Goal: Task Accomplishment & Management: Manage account settings

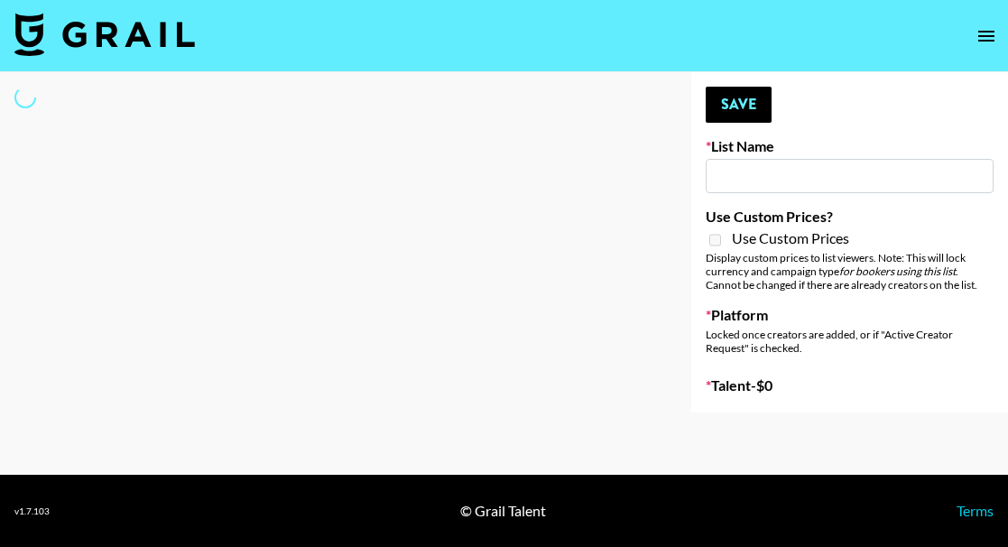
click at [989, 33] on icon "open drawer" at bounding box center [987, 36] width 22 height 22
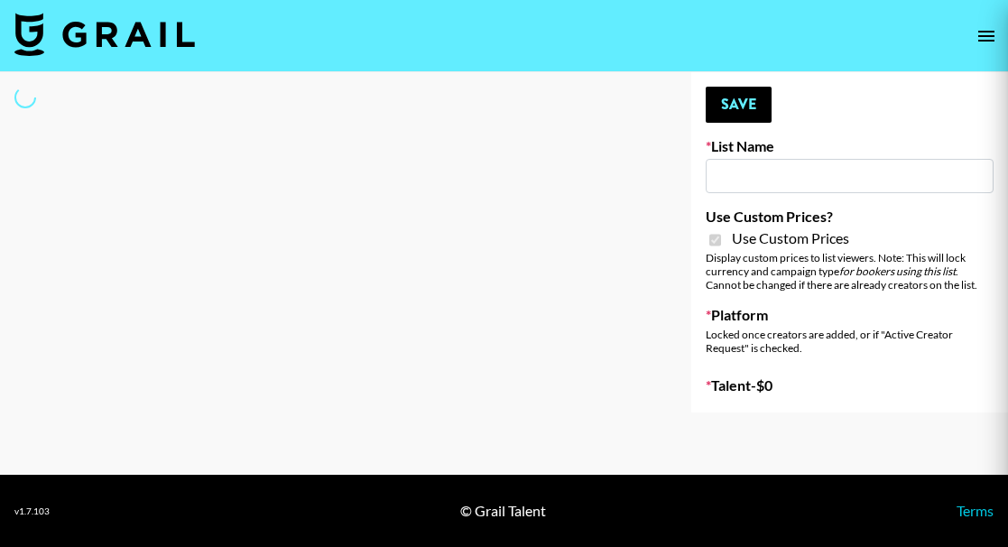
type input "Amaxy Beauty"
checkbox input "true"
select select "Brand"
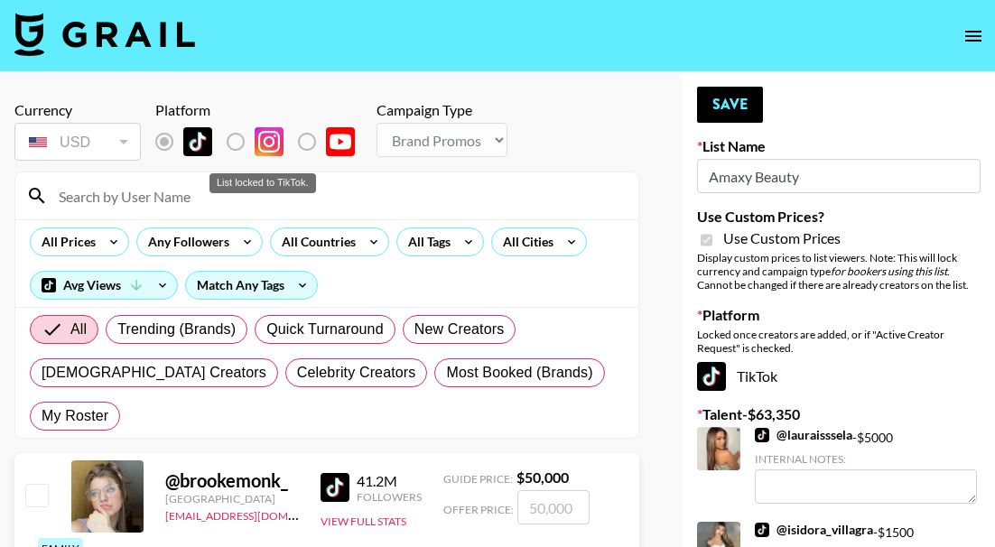
click at [240, 143] on label "List locked to TikTok." at bounding box center [250, 142] width 67 height 38
click at [236, 134] on label "List locked to TikTok." at bounding box center [250, 142] width 67 height 38
click at [149, 193] on input at bounding box center [338, 195] width 580 height 29
click at [140, 188] on input at bounding box center [338, 195] width 580 height 29
paste input "chontellesewett"
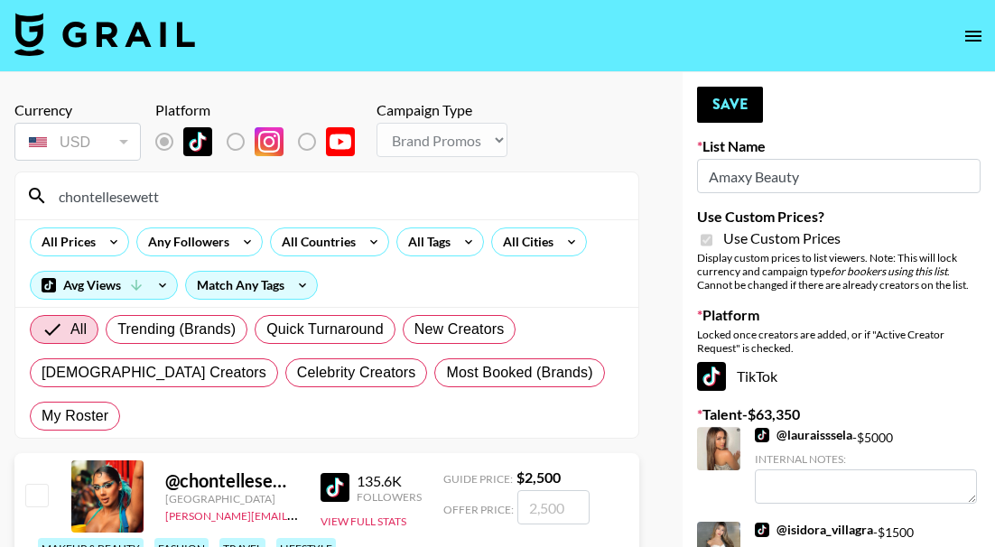
click at [153, 199] on input "chontellesewett" at bounding box center [338, 195] width 580 height 29
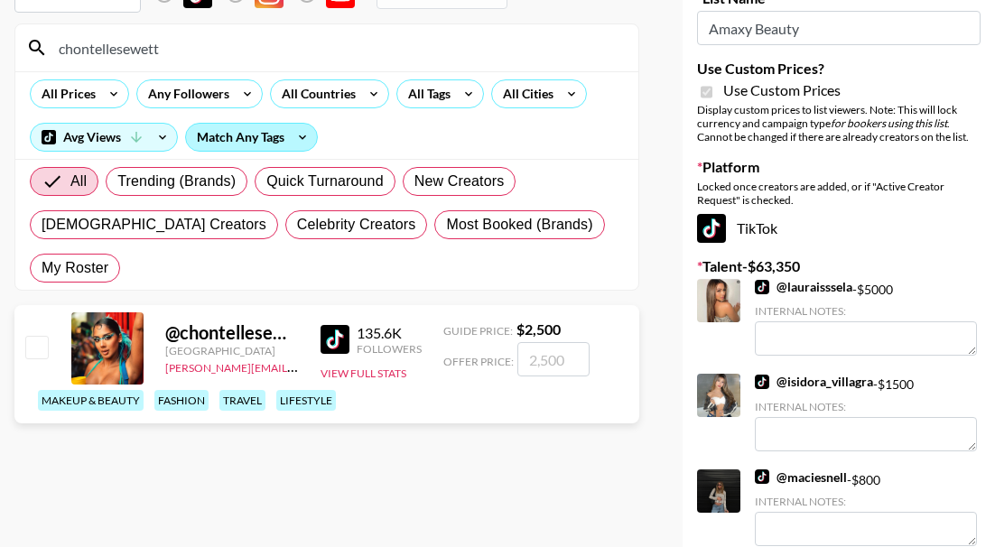
scroll to position [181, 0]
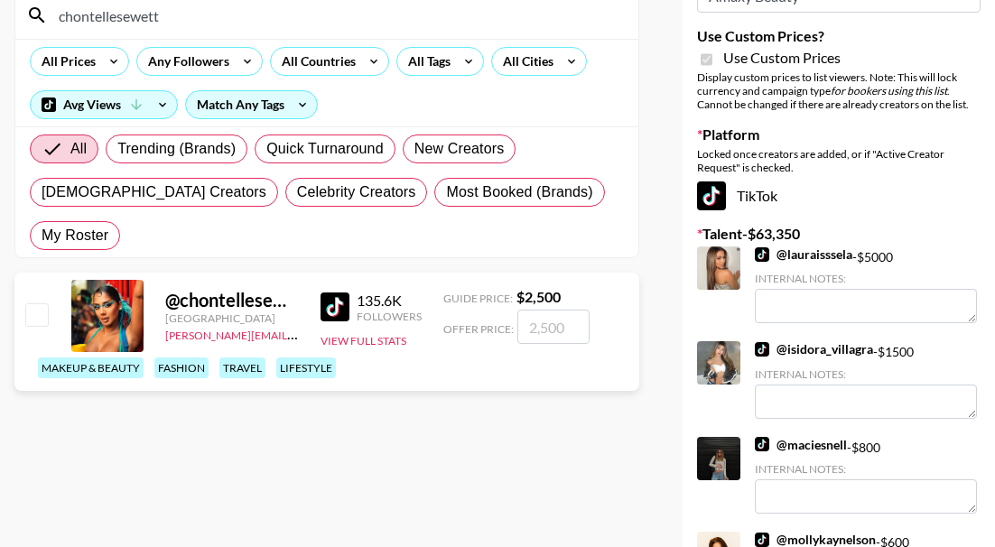
type input "chontellesewett"
click at [104, 280] on div at bounding box center [107, 316] width 72 height 72
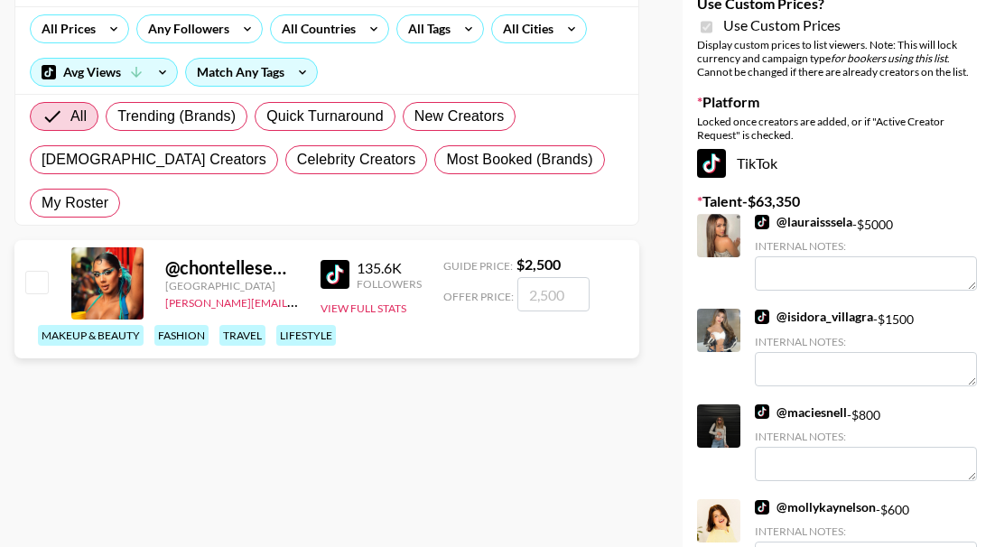
click at [552, 277] on input "number" at bounding box center [553, 294] width 72 height 34
click at [473, 290] on span "Offer Price:" at bounding box center [478, 297] width 70 height 14
click at [487, 259] on span "Guide Price:" at bounding box center [478, 266] width 70 height 14
click at [572, 255] on div "Guide Price: $ 2,500" at bounding box center [516, 264] width 146 height 18
click at [505, 277] on div "Offer Price:" at bounding box center [516, 294] width 146 height 34
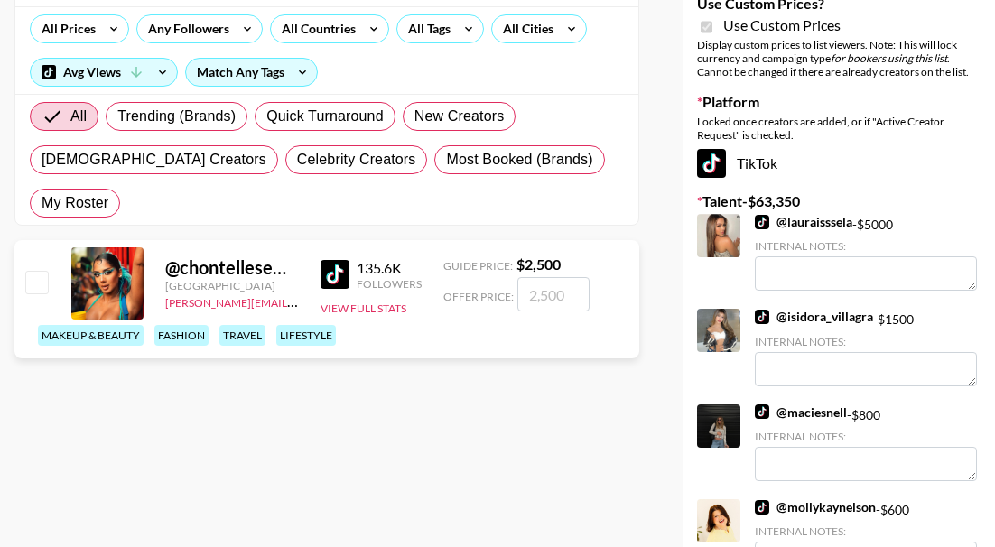
click at [549, 277] on input "number" at bounding box center [553, 294] width 72 height 34
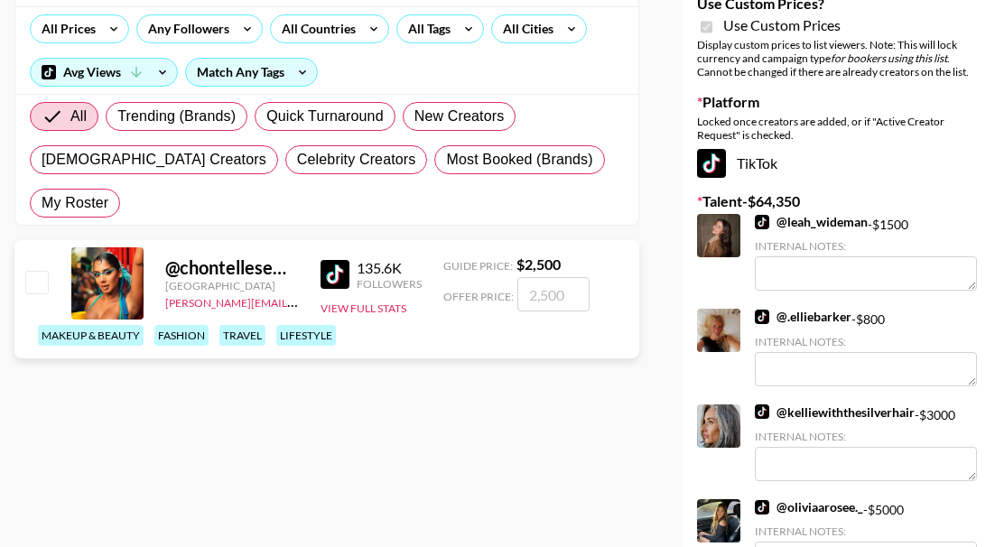
click at [533, 277] on input "number" at bounding box center [553, 294] width 72 height 34
type input "2"
checkbox input "true"
type input "2500"
click at [526, 277] on input "2500" at bounding box center [553, 294] width 72 height 34
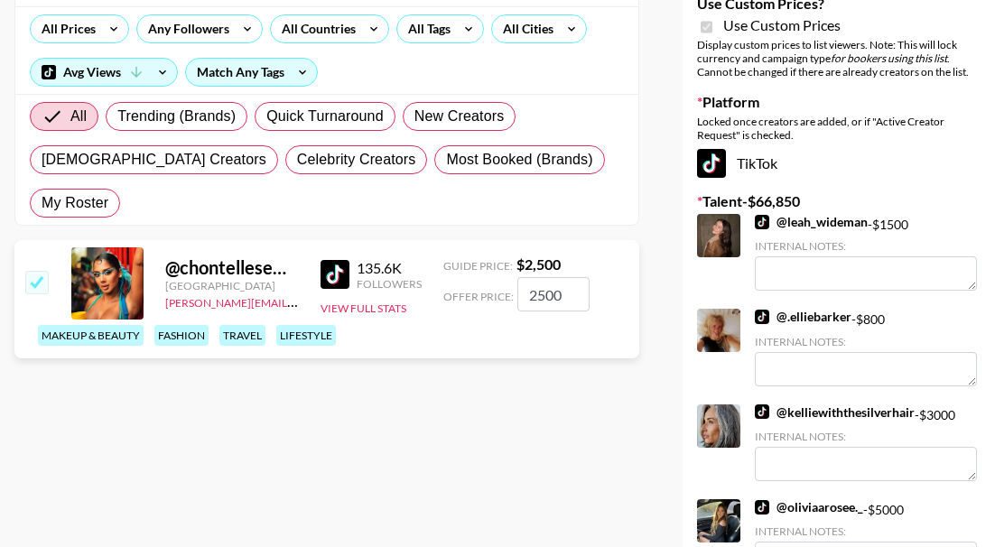
click at [489, 320] on div "makeup & beauty fashion travel lifestyle" at bounding box center [331, 336] width 599 height 32
click at [33, 271] on input "checkbox" at bounding box center [36, 282] width 22 height 22
checkbox input "false"
click at [40, 271] on input "checkbox" at bounding box center [36, 282] width 22 height 22
checkbox input "true"
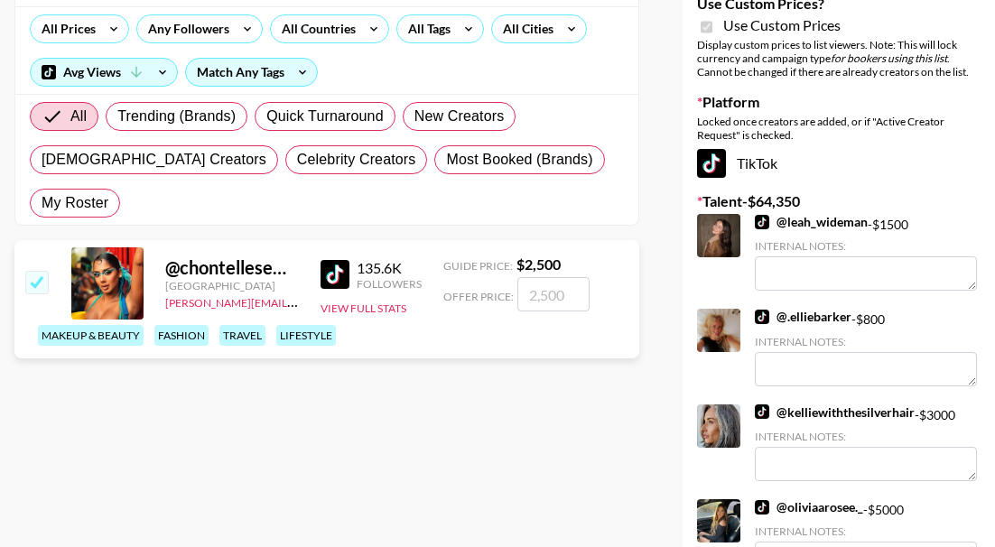
type input "2500"
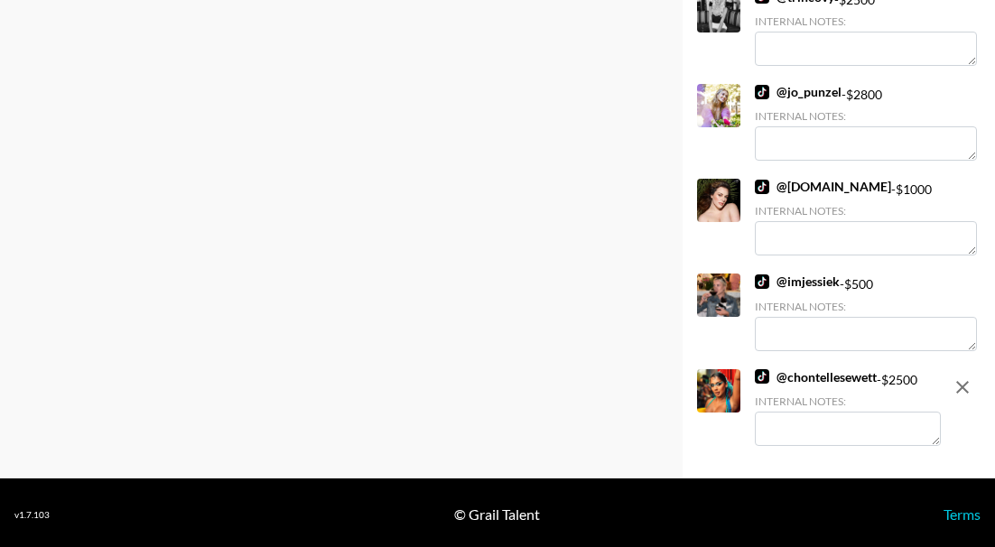
scroll to position [3292, 0]
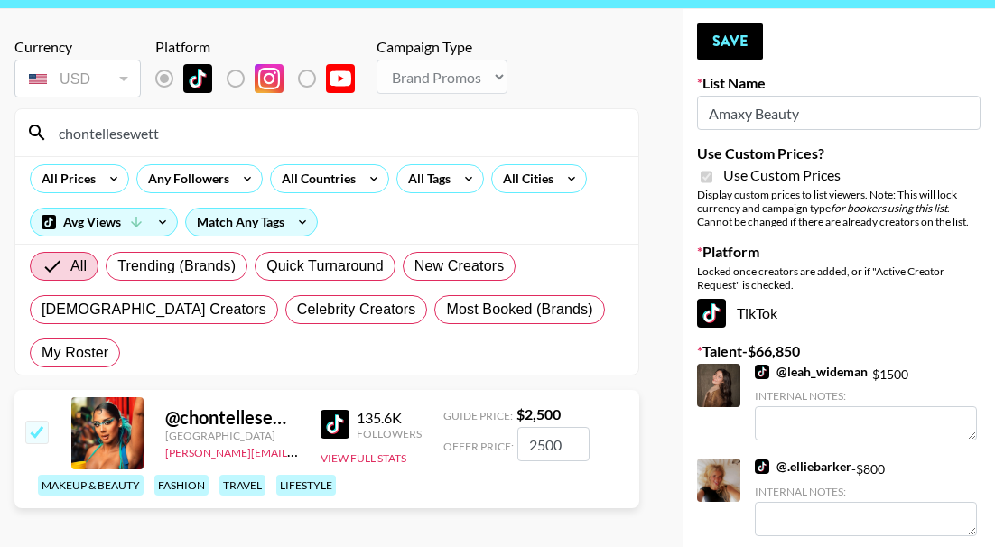
scroll to position [0, 0]
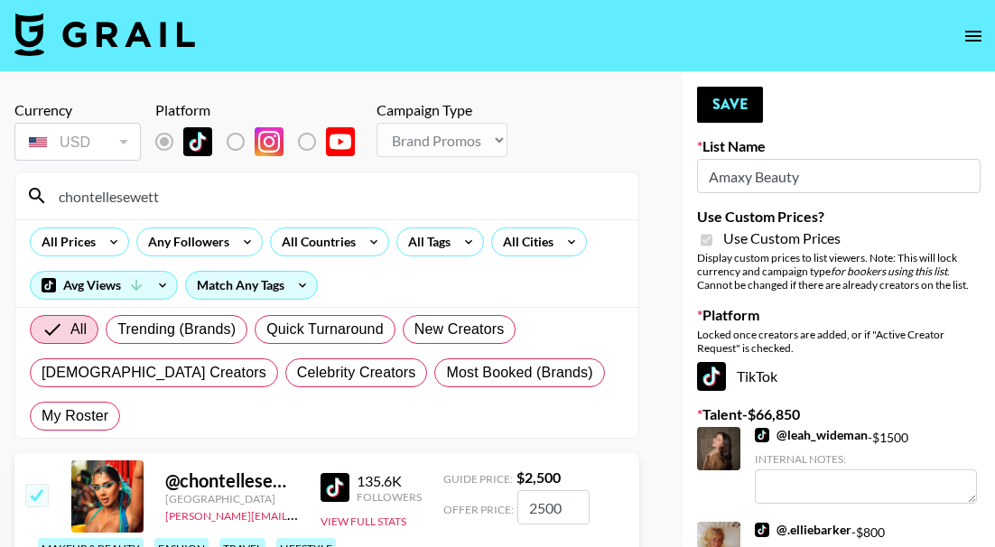
click at [592, 152] on div "Currency USD USD ​ Platform Campaign Type Choose Type... Song Promos Brand Prom…" at bounding box center [326, 132] width 625 height 63
click at [743, 103] on button "Save" at bounding box center [730, 105] width 66 height 36
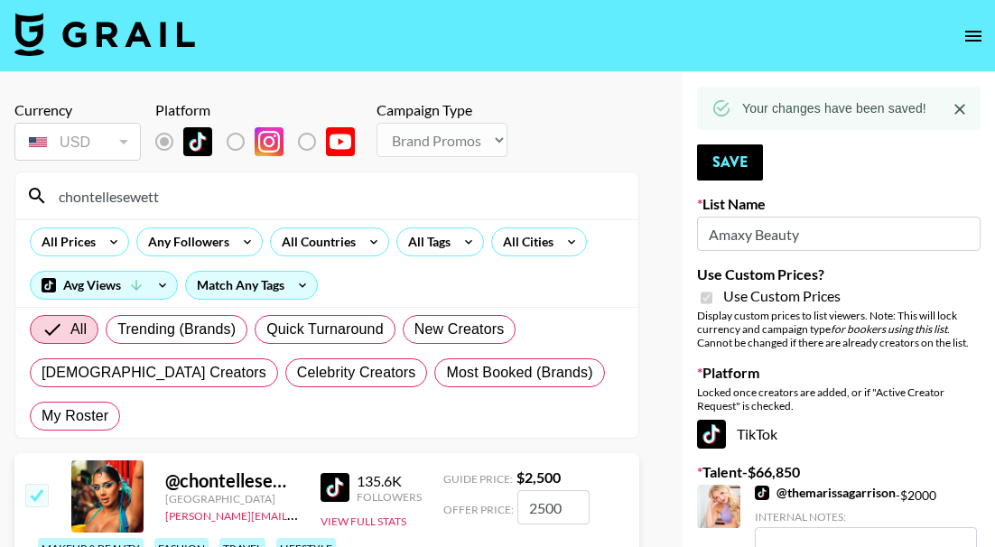
click at [568, 122] on div "Currency USD USD ​ Platform Campaign Type Choose Type... Song Promos Brand Prom…" at bounding box center [326, 132] width 625 height 63
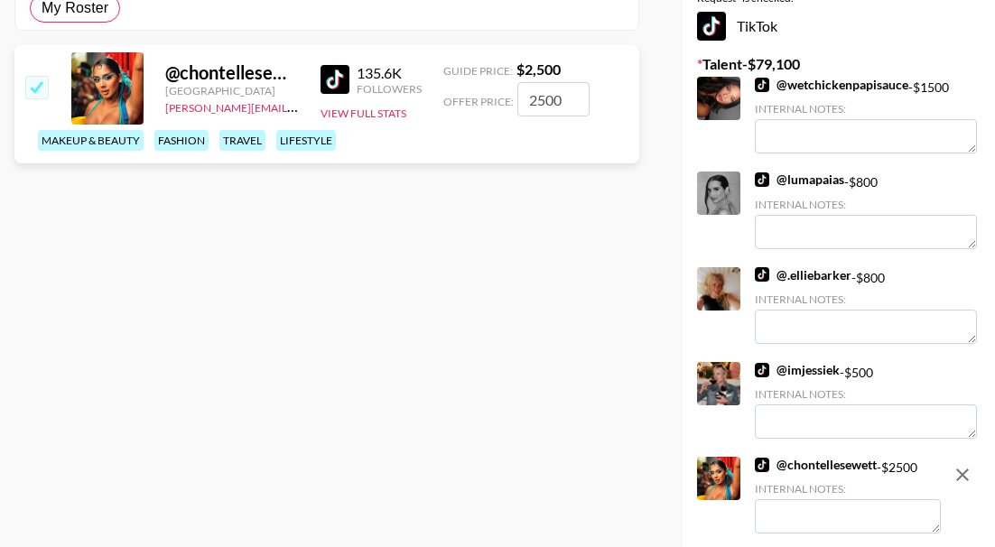
scroll to position [314, 0]
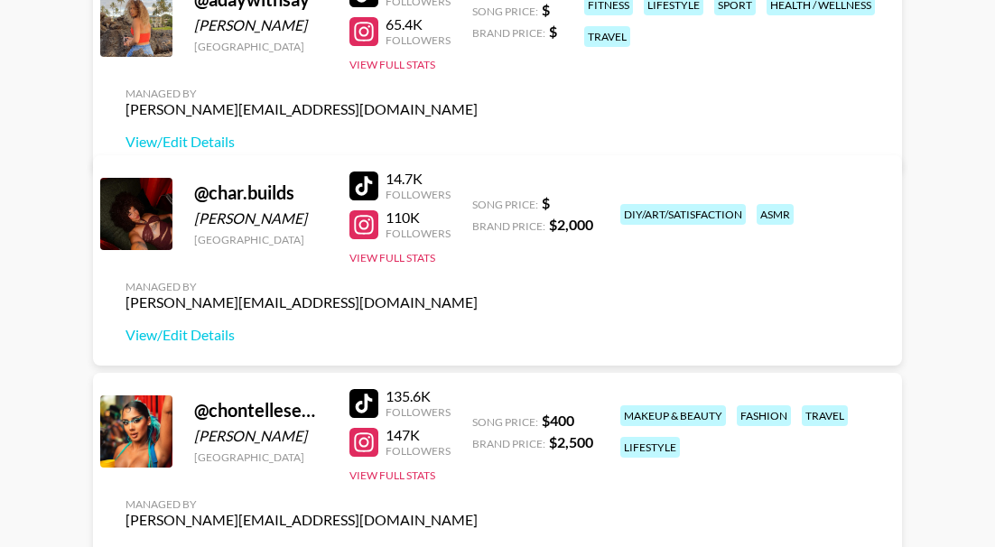
scroll to position [361, 0]
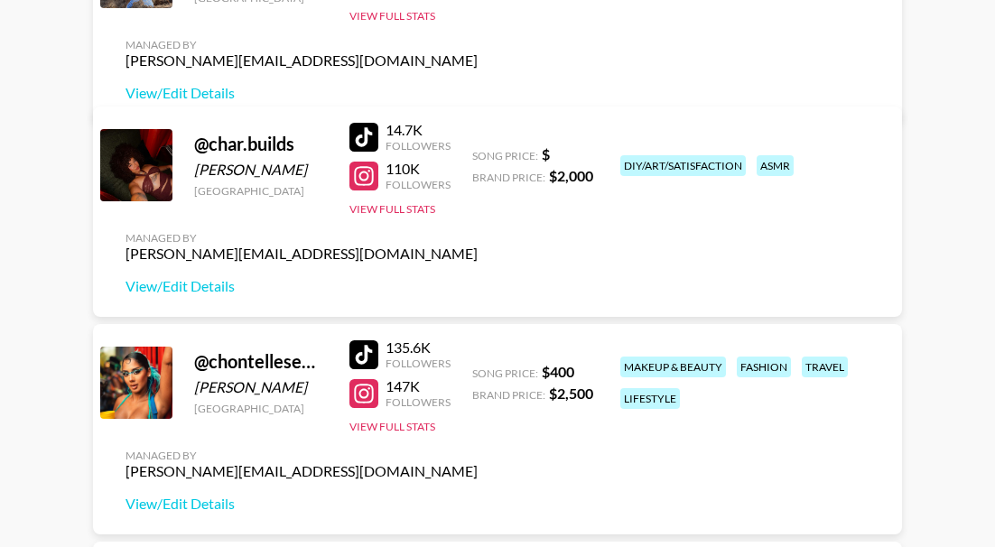
click at [364, 390] on div at bounding box center [363, 393] width 29 height 29
click at [192, 505] on link "View/Edit Details" at bounding box center [301, 504] width 352 height 18
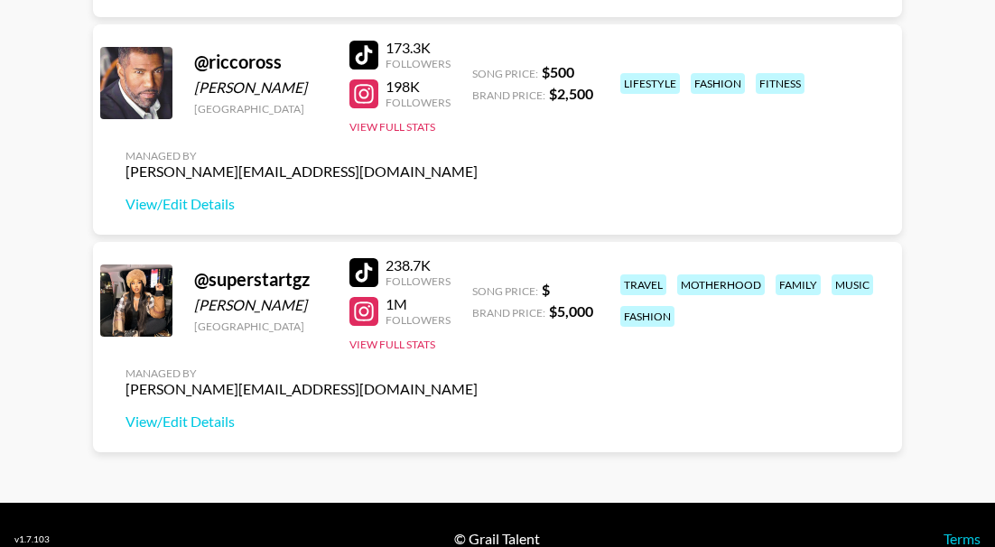
scroll to position [1553, 0]
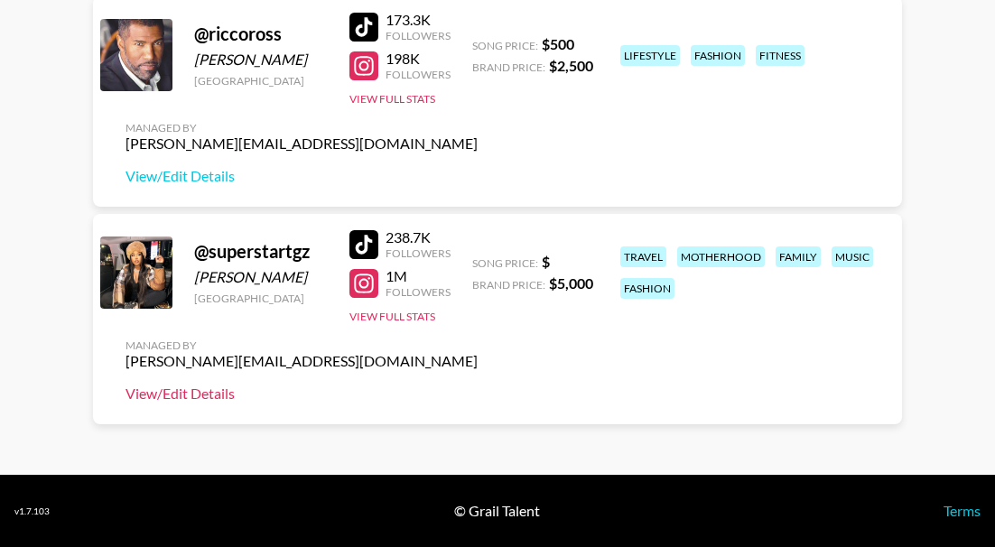
click at [192, 390] on link "View/Edit Details" at bounding box center [301, 394] width 352 height 18
click at [355, 286] on div at bounding box center [363, 283] width 29 height 29
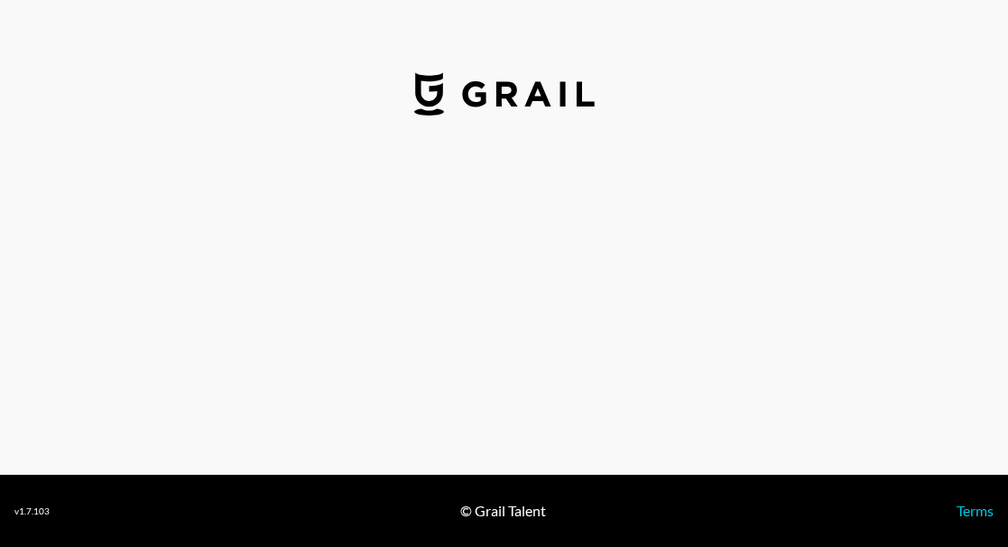
select select "USD"
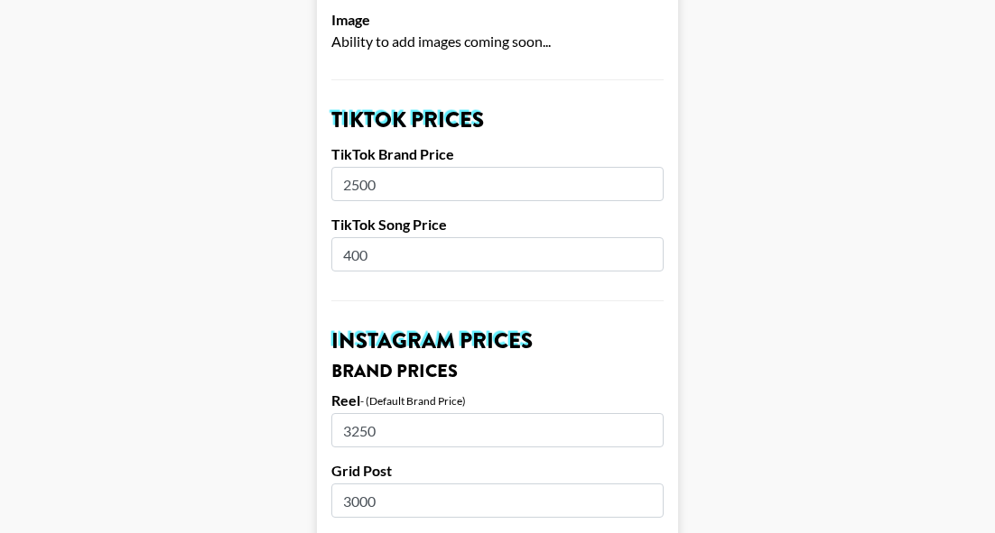
scroll to position [542, 0]
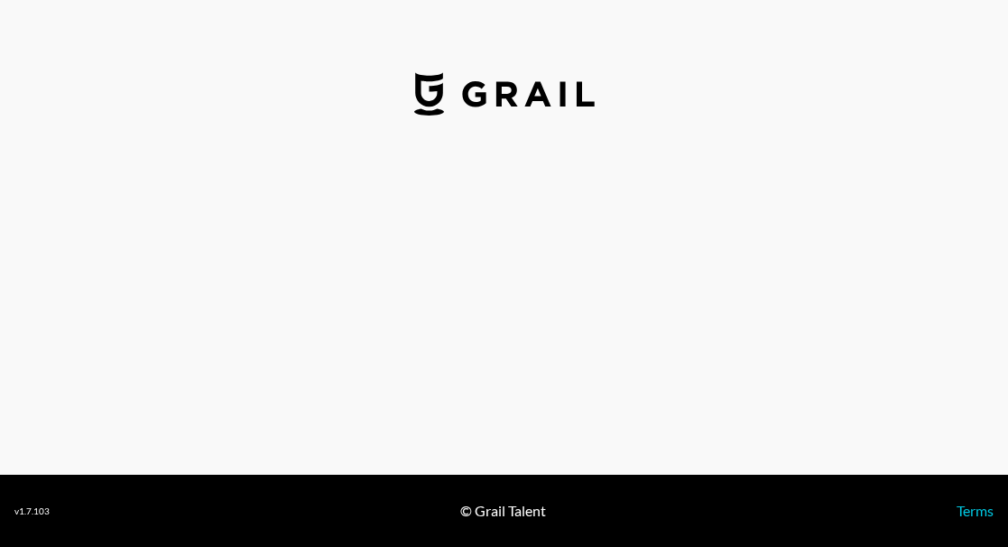
select select "USD"
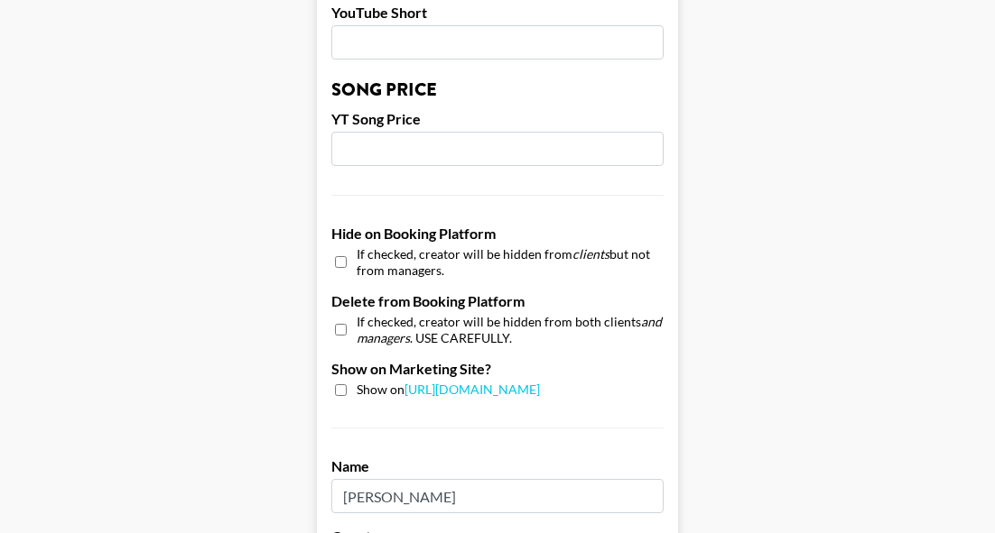
scroll to position [1535, 0]
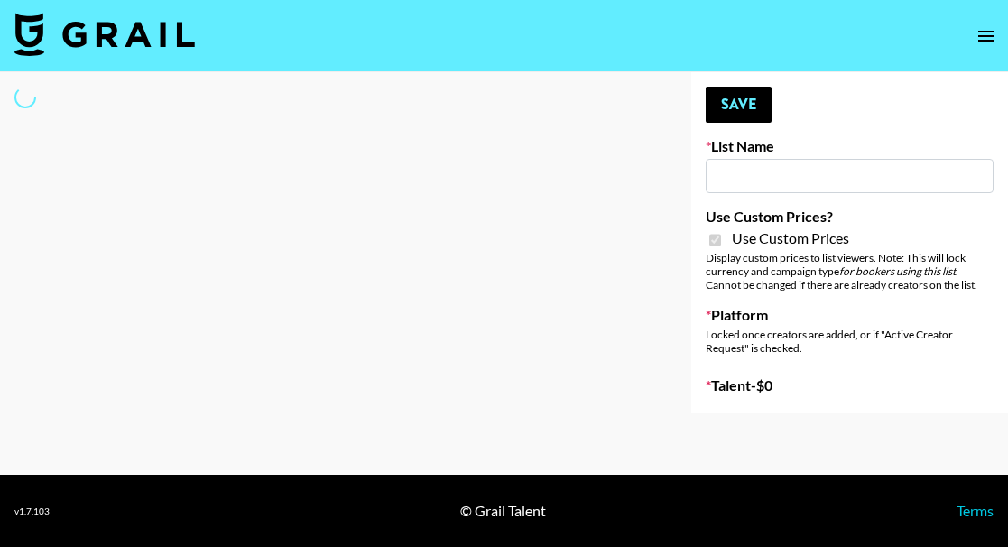
type input "Sleep & Glow"
checkbox input "true"
select select "Brand"
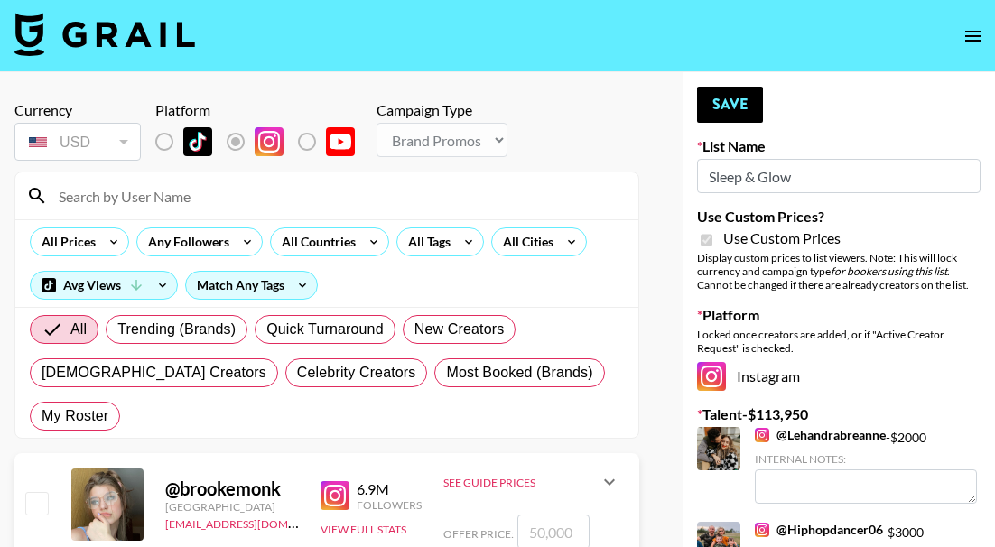
click at [171, 199] on input at bounding box center [338, 195] width 580 height 29
paste input "superstartgz"
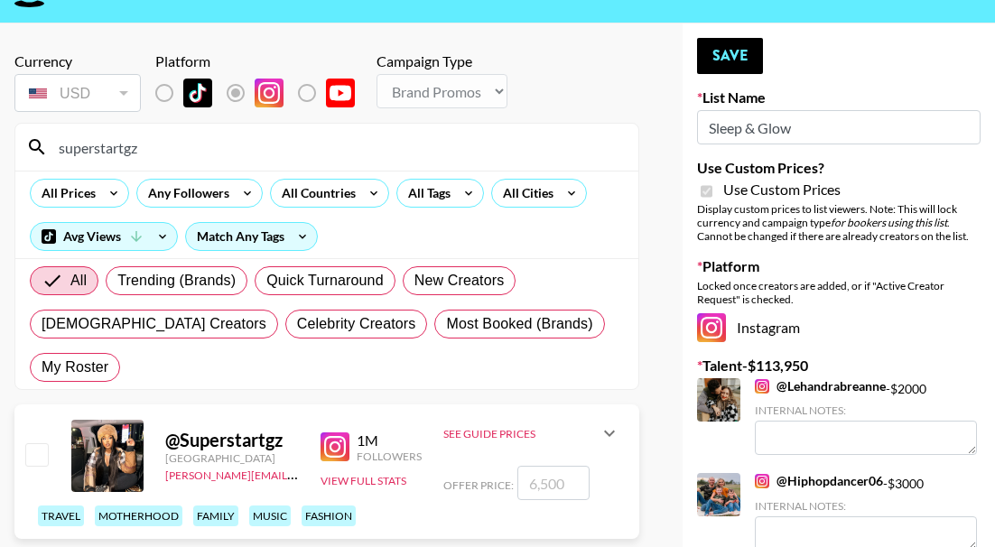
scroll to position [181, 0]
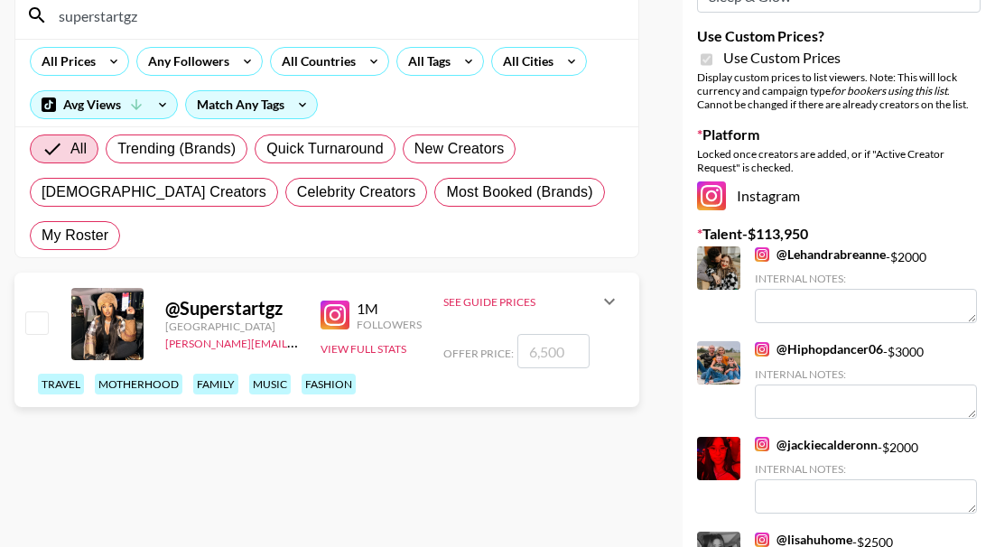
type input "superstartgz"
click at [610, 291] on icon at bounding box center [609, 302] width 22 height 22
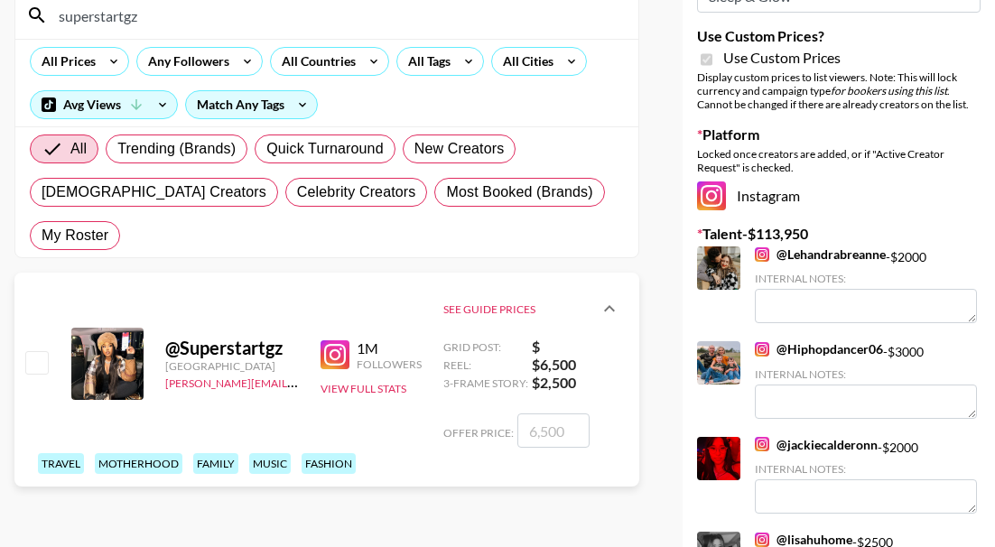
click at [557, 413] on input "number" at bounding box center [553, 430] width 72 height 34
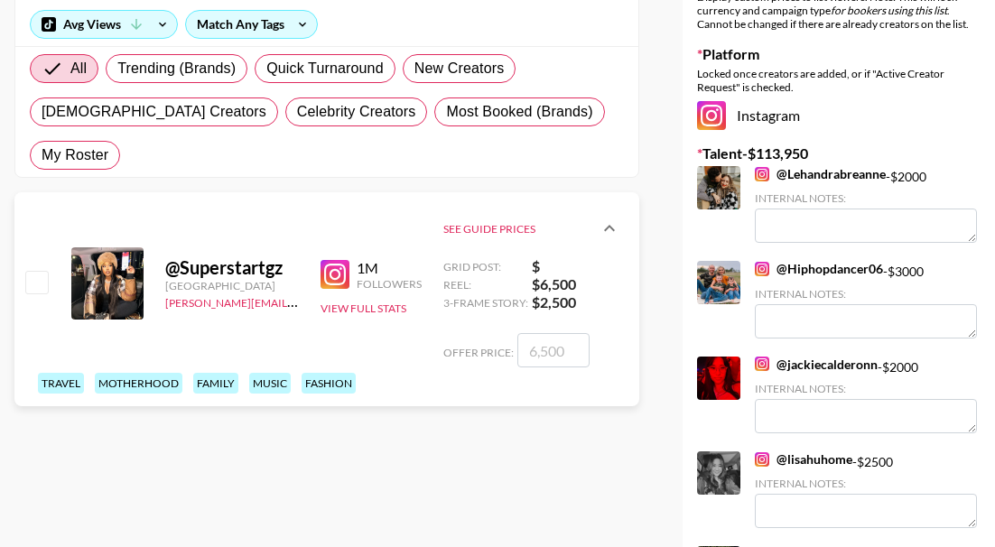
scroll to position [271, 0]
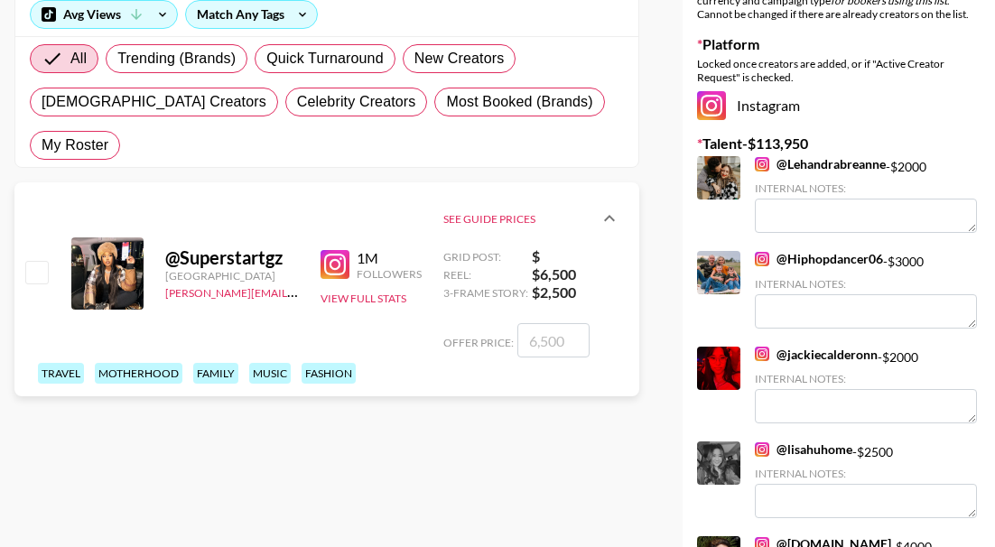
click at [556, 323] on input "number" at bounding box center [553, 340] width 72 height 34
click at [44, 261] on input "checkbox" at bounding box center [36, 272] width 22 height 22
checkbox input "true"
type input "6500"
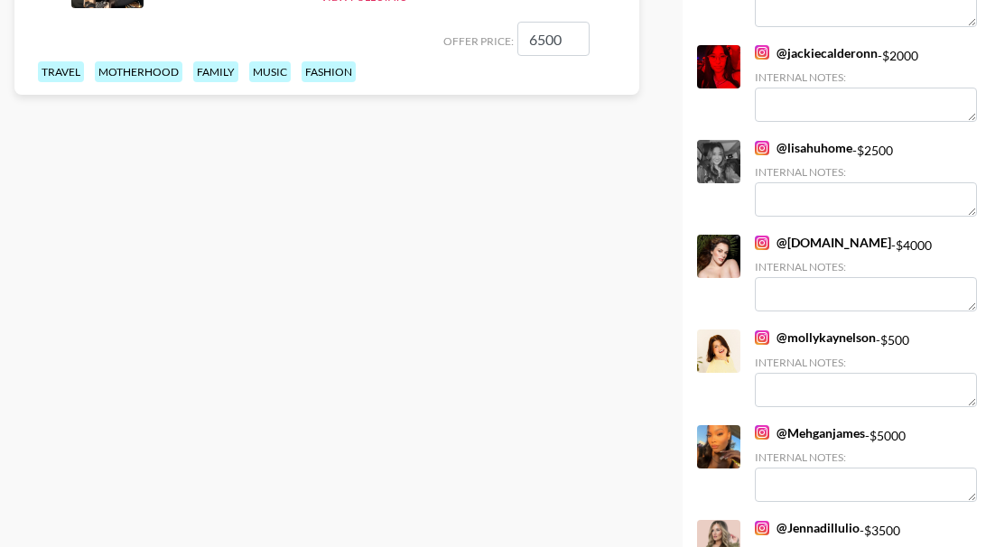
scroll to position [0, 0]
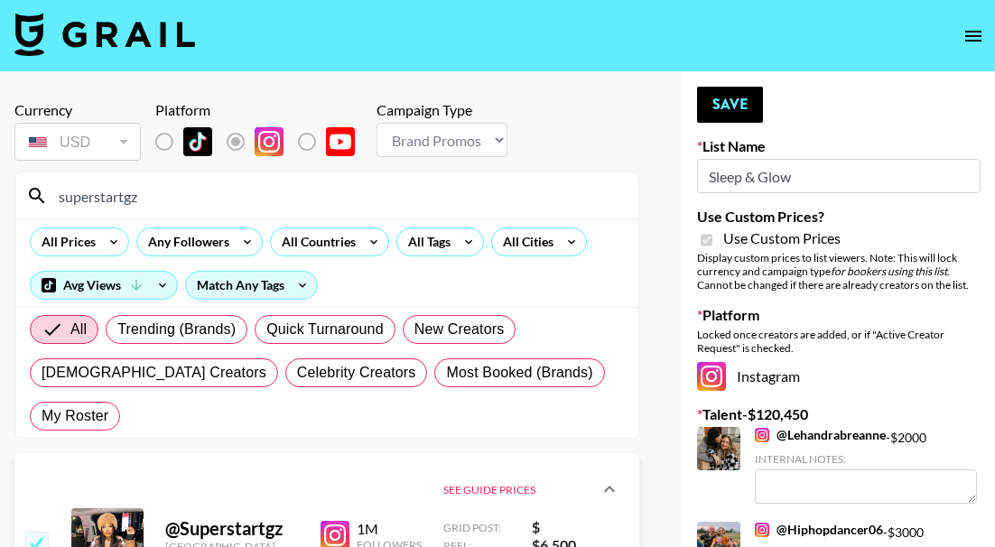
click at [588, 91] on section "Currency USD USD ​ Platform Campaign Type Choose Type... Song Promos Brand Prom…" at bounding box center [326, 263] width 625 height 352
click at [748, 94] on button "Save" at bounding box center [730, 105] width 66 height 36
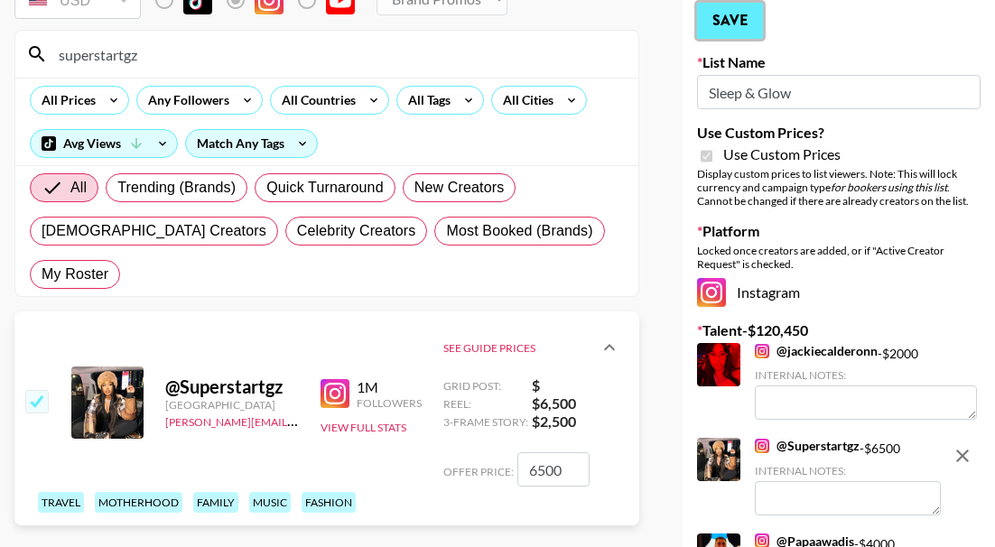
scroll to position [86, 0]
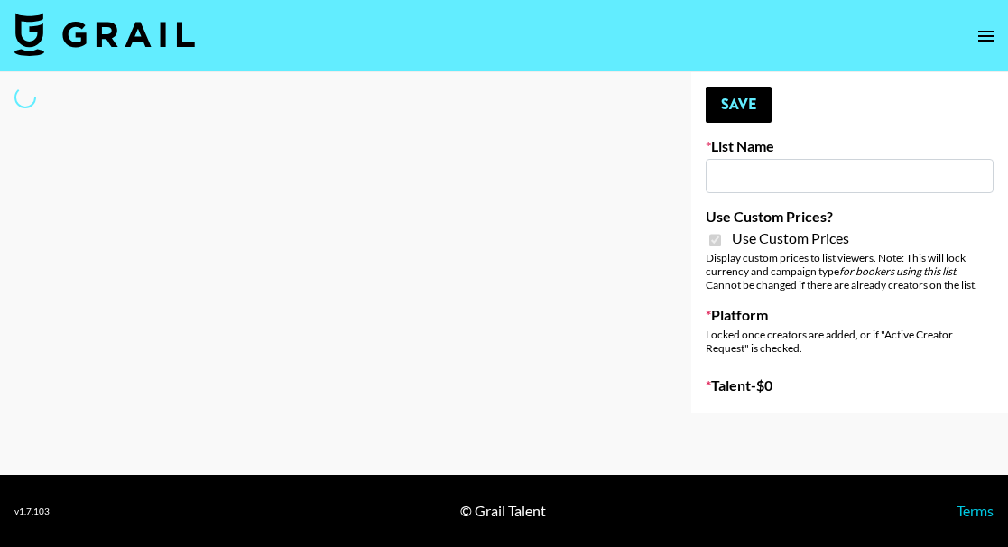
type input "Amaxy Beauty"
checkbox input "true"
select select "Brand"
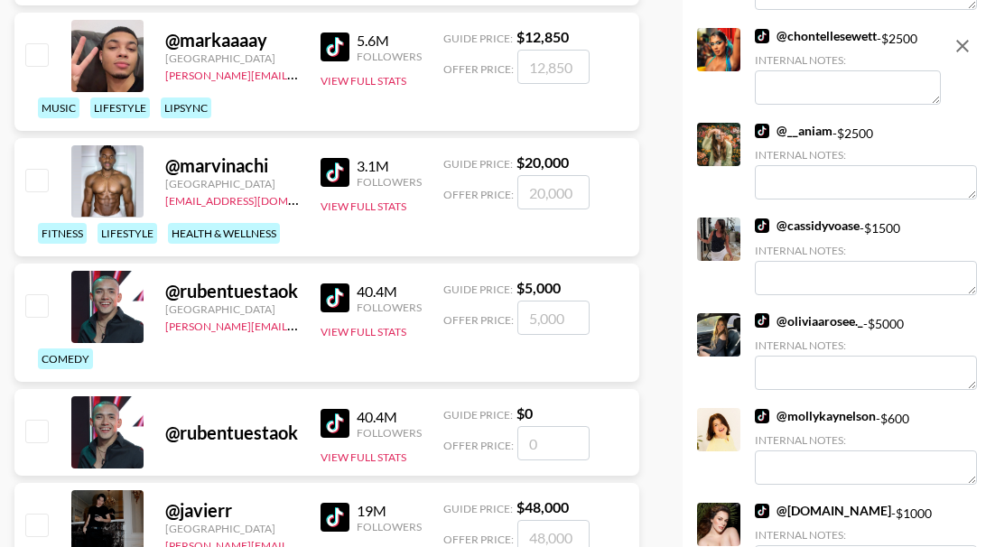
scroll to position [1173, 0]
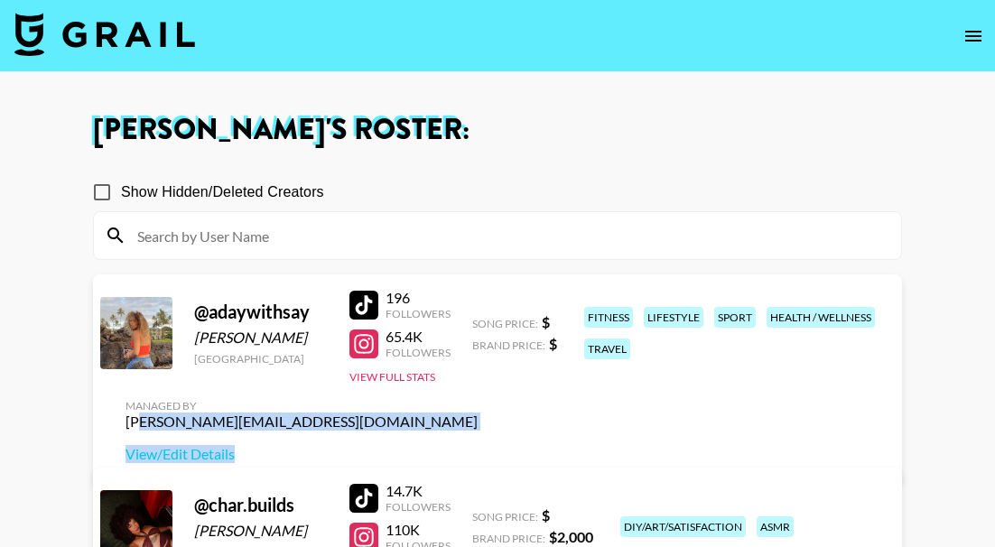
drag, startPoint x: 889, startPoint y: 367, endPoint x: 714, endPoint y: 365, distance: 175.1
click at [492, 385] on div "Managed By peter.iwuh@grail-talent.com View/Edit Details" at bounding box center [301, 431] width 381 height 93
drag, startPoint x: 886, startPoint y: 361, endPoint x: 700, endPoint y: 364, distance: 186.0
click at [492, 385] on div "Managed By peter.iwuh@grail-talent.com View/Edit Details" at bounding box center [301, 431] width 381 height 93
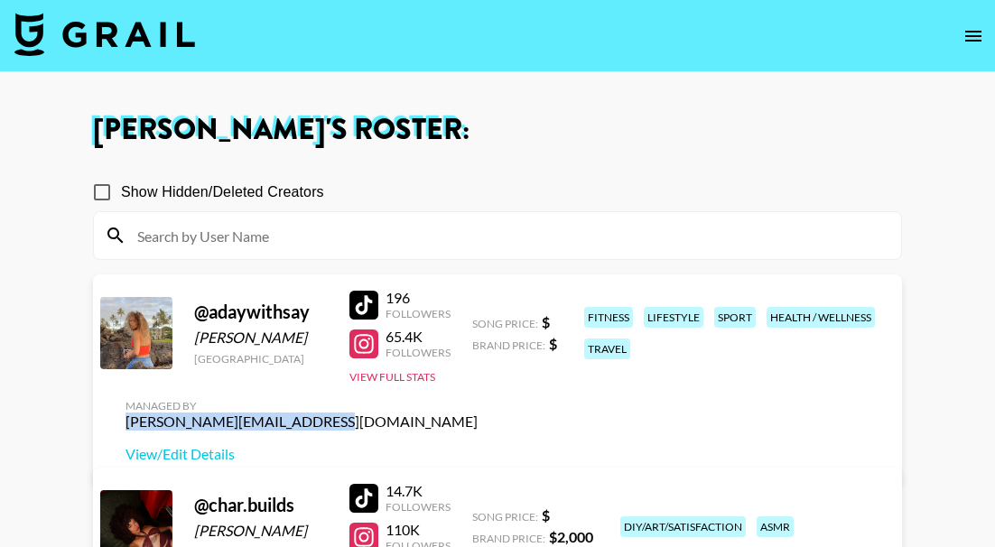
copy div "[PERSON_NAME][EMAIL_ADDRESS][DOMAIN_NAME]"
click at [363, 358] on div at bounding box center [363, 343] width 29 height 29
click at [478, 445] on link "View/Edit Details" at bounding box center [301, 454] width 352 height 18
copy div "[PERSON_NAME][EMAIL_ADDRESS][DOMAIN_NAME]"
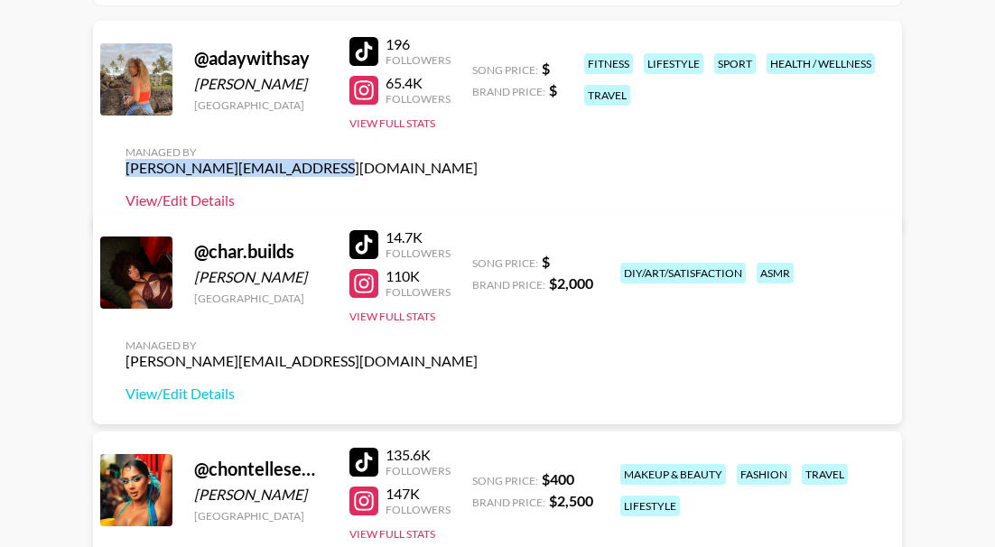
scroll to position [271, 0]
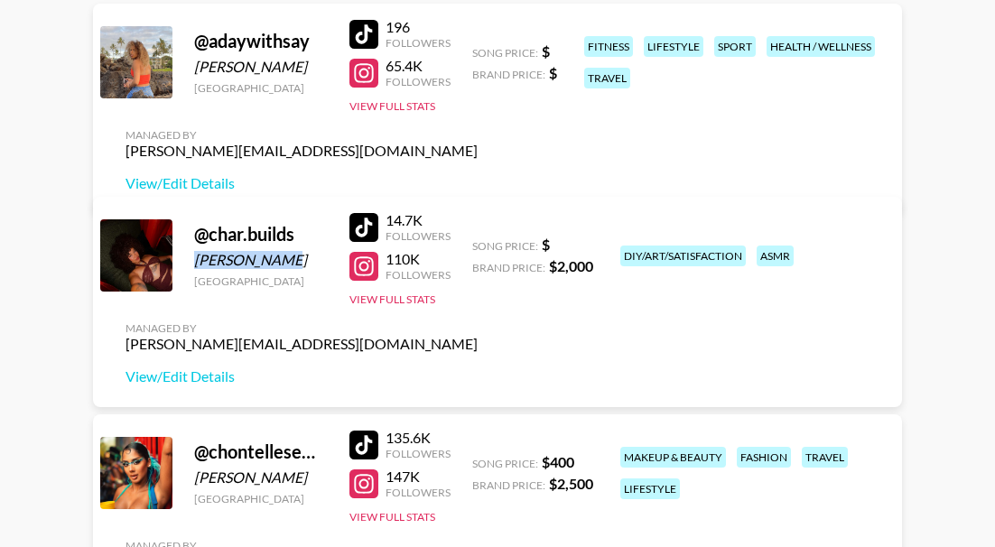
drag, startPoint x: 291, startPoint y: 259, endPoint x: 197, endPoint y: 260, distance: 93.9
click at [197, 260] on div "Char Edwards" at bounding box center [261, 260] width 134 height 18
copy div "Char Edwards"
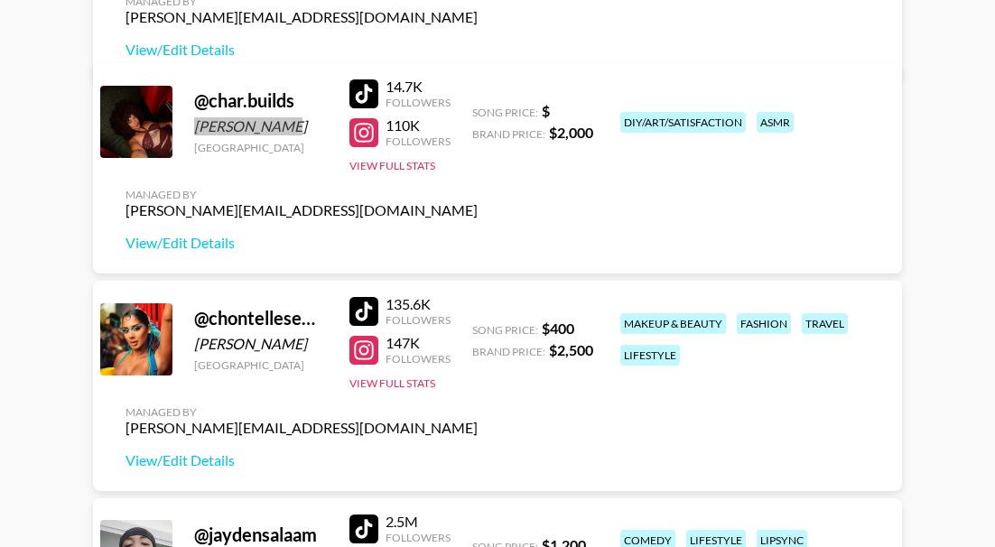
scroll to position [451, 0]
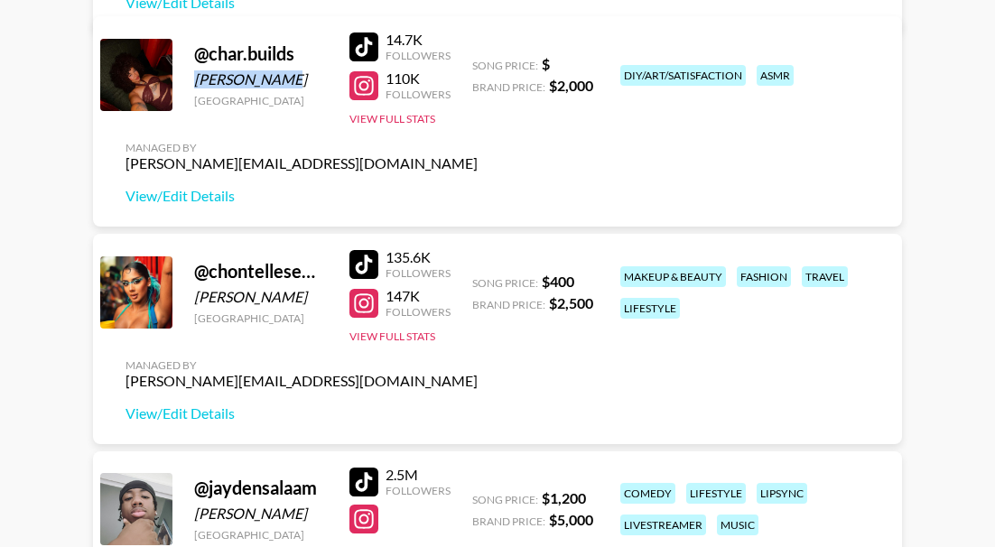
drag, startPoint x: 315, startPoint y: 302, endPoint x: 176, endPoint y: 302, distance: 139.0
click at [176, 302] on div "@ chontellesewett Chontelle Sewett United States 135.6K Followers 147K Follower…" at bounding box center [497, 339] width 809 height 210
click at [203, 299] on div "Chontelle Sewett" at bounding box center [261, 297] width 134 height 18
drag, startPoint x: 316, startPoint y: 299, endPoint x: 199, endPoint y: 300, distance: 117.3
click at [199, 300] on div "Chontelle Sewett" at bounding box center [261, 297] width 134 height 18
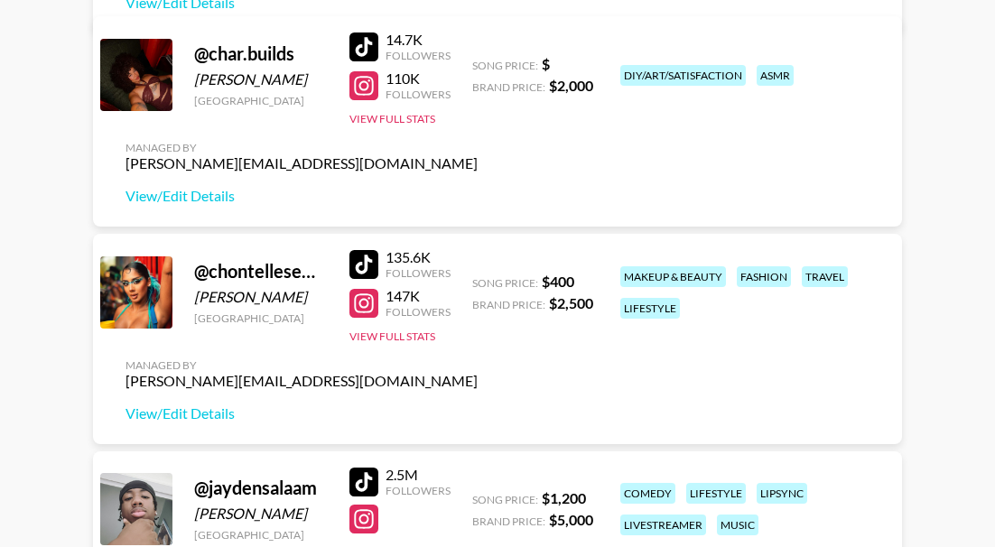
copy div "Chontelle Sewett"
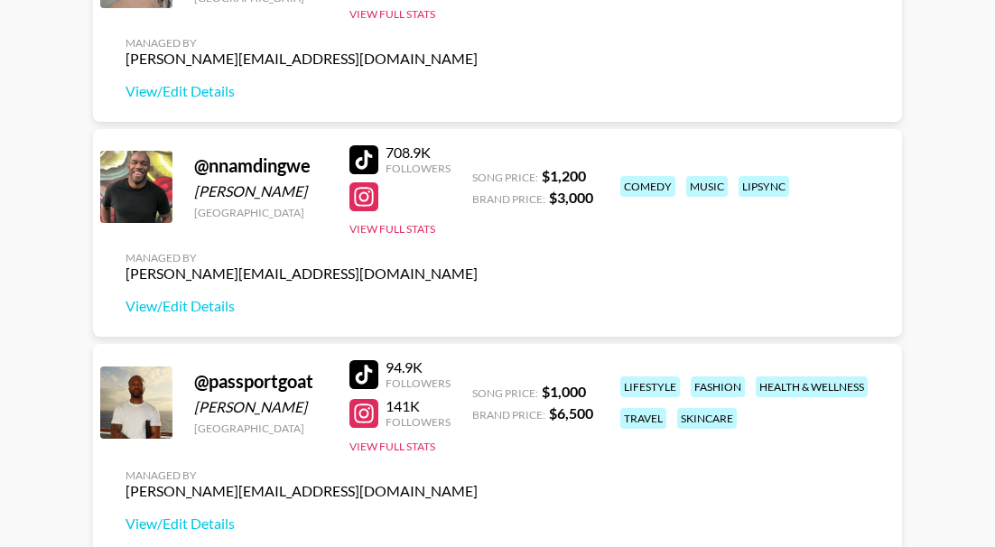
scroll to position [993, 0]
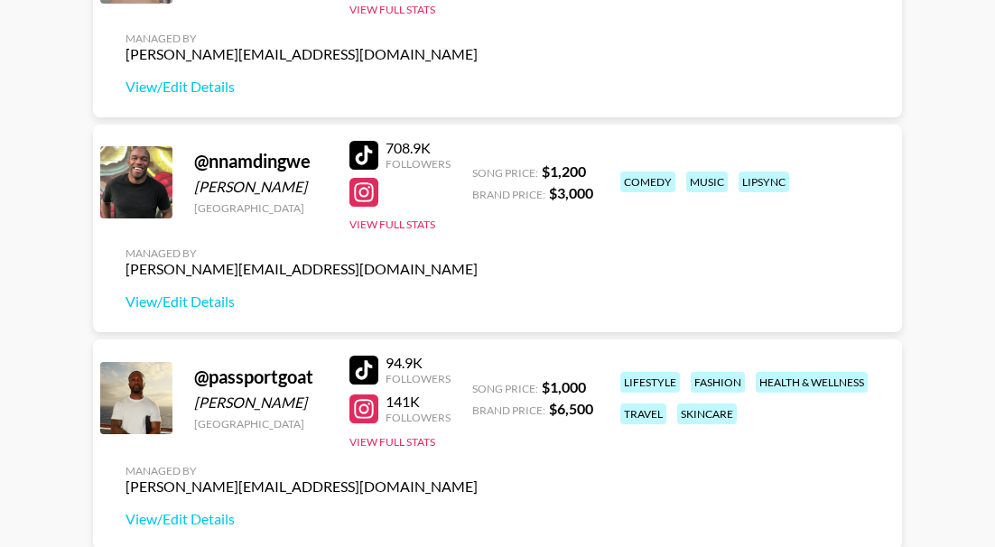
click at [401, 193] on div at bounding box center [399, 192] width 101 height 29
drag, startPoint x: 292, startPoint y: 189, endPoint x: 199, endPoint y: 187, distance: 93.0
click at [199, 187] on div "Nnamdi Ngwe" at bounding box center [261, 187] width 134 height 18
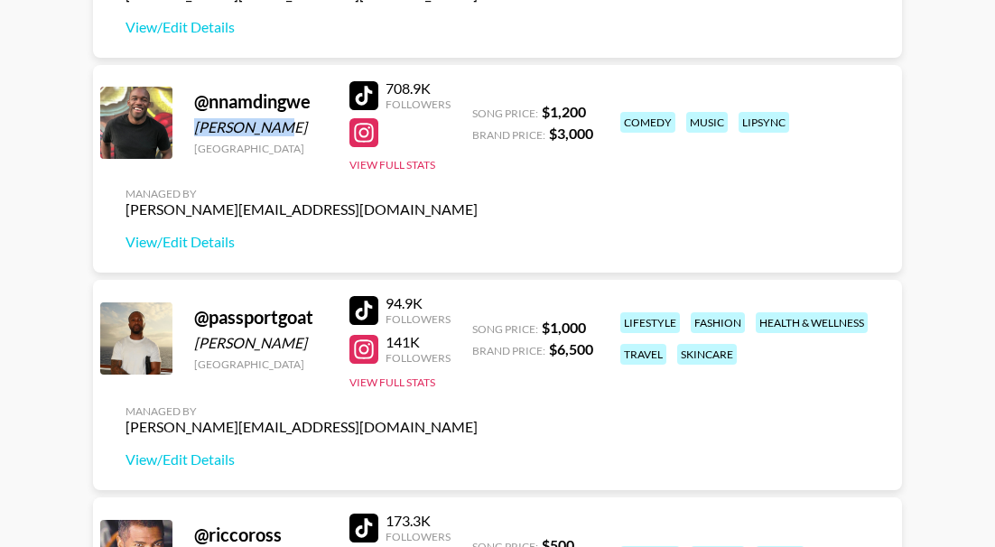
scroll to position [1083, 0]
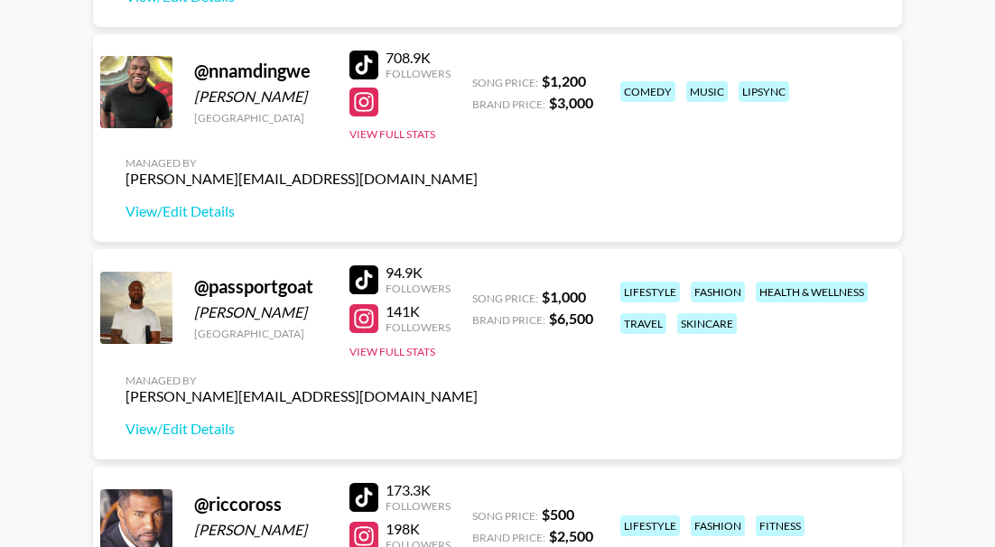
click at [311, 113] on div "[GEOGRAPHIC_DATA]" at bounding box center [261, 118] width 134 height 14
drag, startPoint x: 227, startPoint y: 97, endPoint x: 180, endPoint y: 97, distance: 47.8
click at [180, 97] on div "@ nnamdingwe Nnamdi Ngwe United States 708.9K Followers View Full Stats Song Pr…" at bounding box center [497, 138] width 809 height 208
click at [307, 101] on div "Nnamdi Ngwe" at bounding box center [261, 97] width 134 height 18
click at [280, 98] on div "Nnamdi Ngwe" at bounding box center [261, 97] width 134 height 18
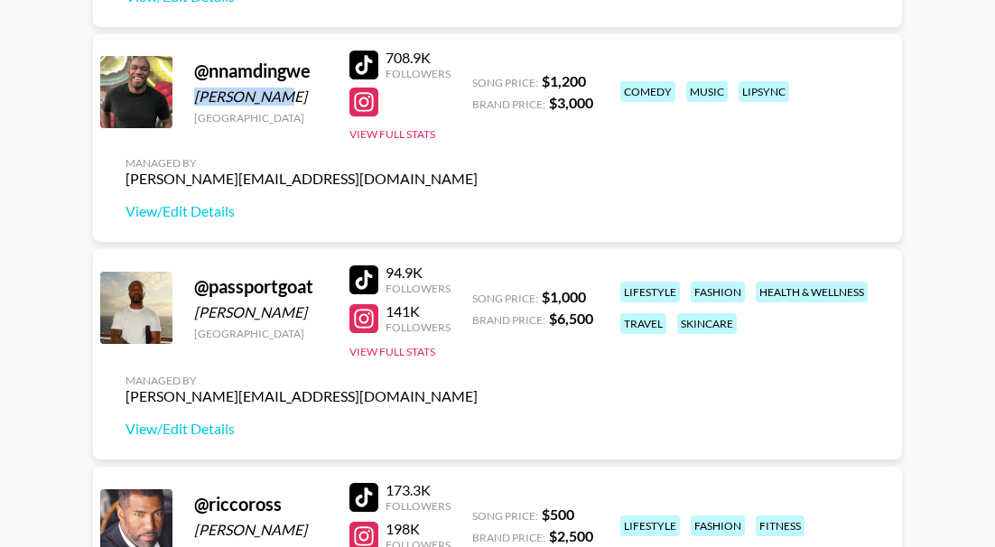
drag, startPoint x: 300, startPoint y: 97, endPoint x: 197, endPoint y: 102, distance: 103.0
click at [197, 102] on div "Nnamdi Ngwe" at bounding box center [261, 97] width 134 height 18
copy div "Nnamdi Ngwe"
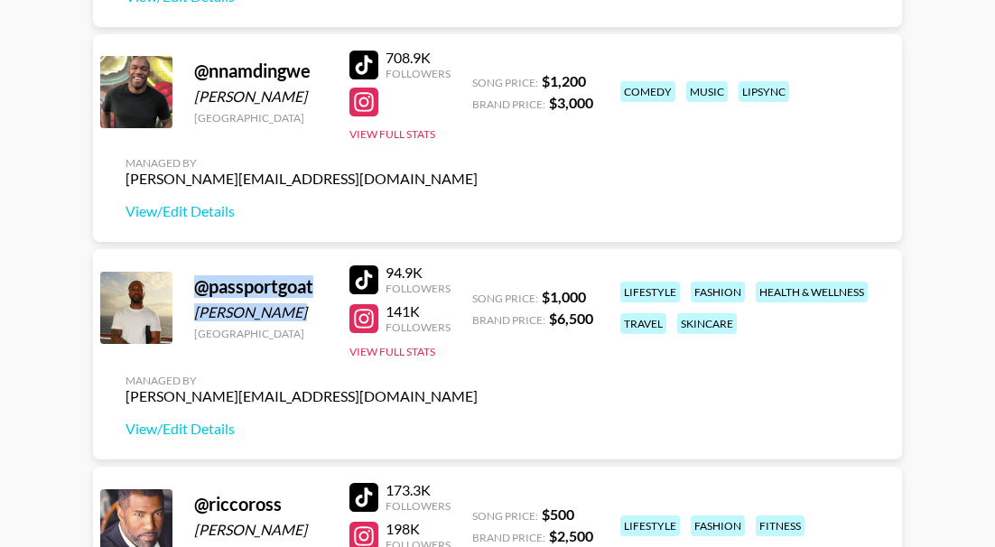
drag, startPoint x: 304, startPoint y: 312, endPoint x: 182, endPoint y: 313, distance: 121.9
click at [182, 313] on div "@ passportgoat Harmony Obasi United States 94.9K Followers 141K Followers View …" at bounding box center [497, 354] width 809 height 210
click at [228, 314] on div "Harmony Obasi" at bounding box center [261, 312] width 134 height 18
drag, startPoint x: 311, startPoint y: 313, endPoint x: 193, endPoint y: 314, distance: 118.3
click at [193, 314] on div "@ passportgoat Harmony Obasi United States 94.9K Followers 141K Followers View …" at bounding box center [497, 354] width 809 height 210
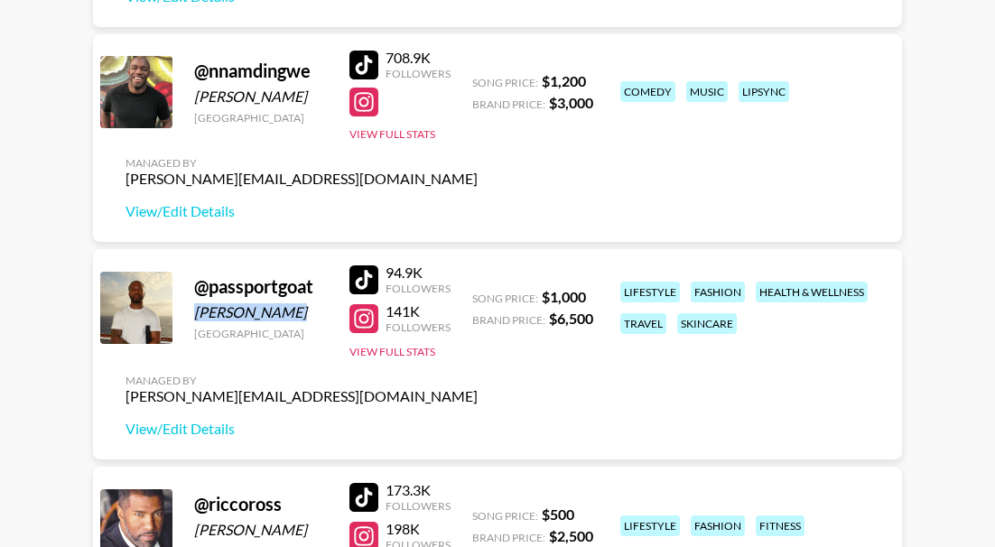
copy div "Harmony Obasi"
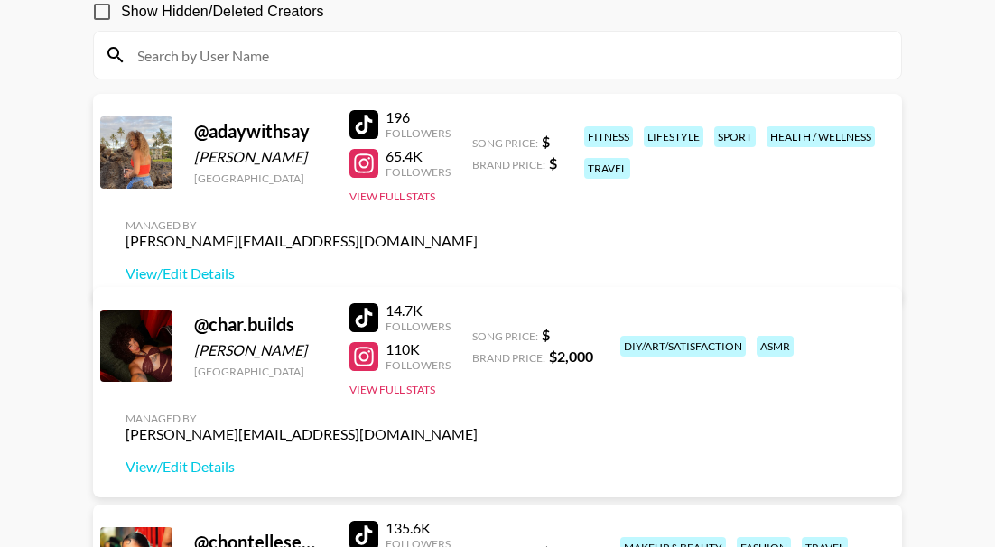
scroll to position [271, 0]
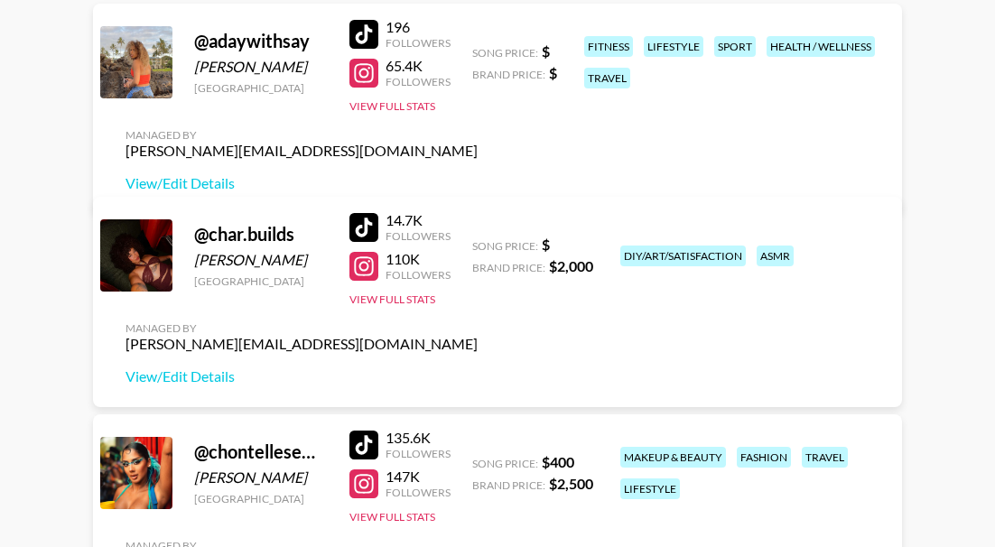
click at [368, 217] on div at bounding box center [363, 227] width 29 height 29
click at [365, 271] on div at bounding box center [363, 266] width 29 height 29
click at [253, 345] on div "[PERSON_NAME][EMAIL_ADDRESS][DOMAIN_NAME]" at bounding box center [301, 344] width 352 height 18
click at [208, 376] on link "View/Edit Details" at bounding box center [301, 376] width 352 height 18
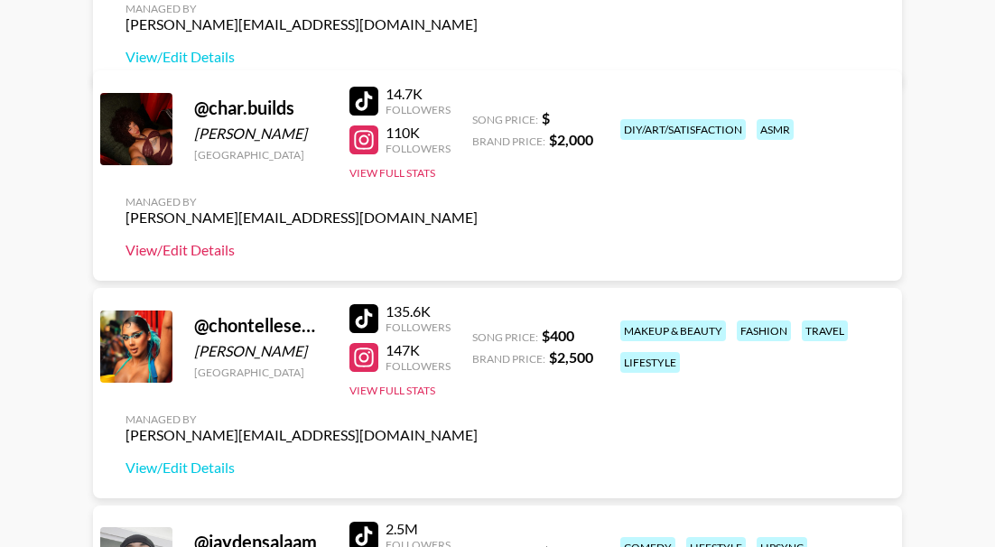
scroll to position [451, 0]
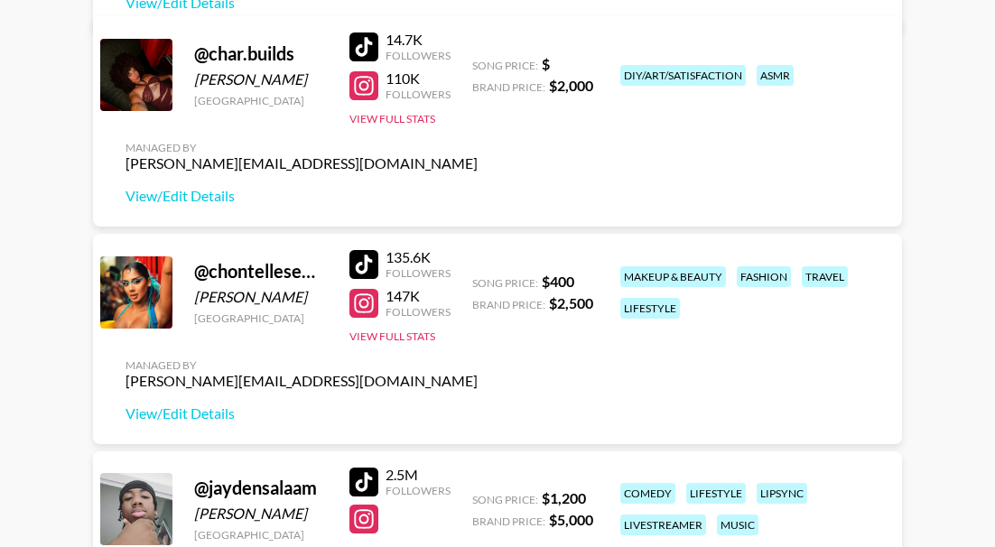
click at [357, 264] on div at bounding box center [363, 264] width 29 height 29
click at [358, 312] on div at bounding box center [363, 303] width 29 height 29
click at [190, 413] on link "View/Edit Details" at bounding box center [301, 413] width 352 height 18
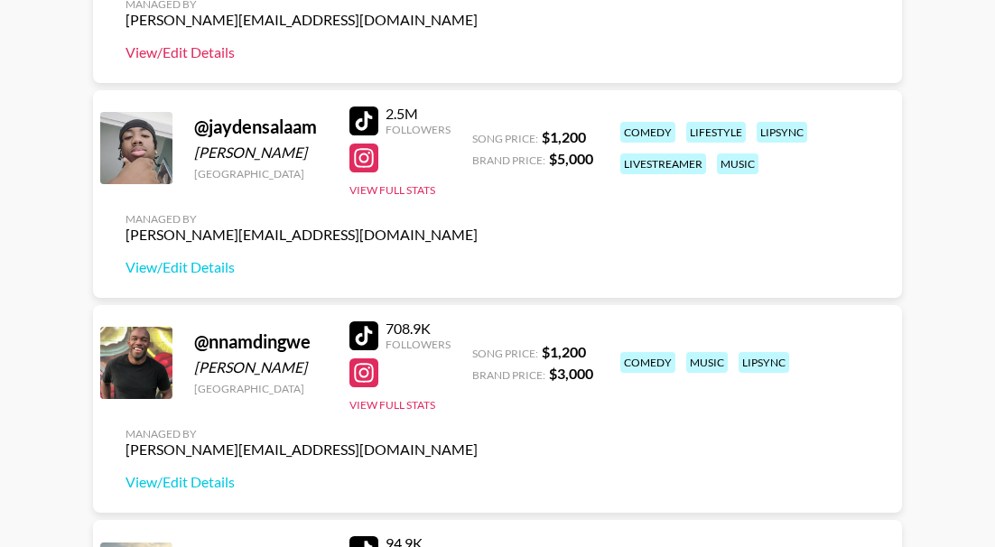
scroll to position [903, 0]
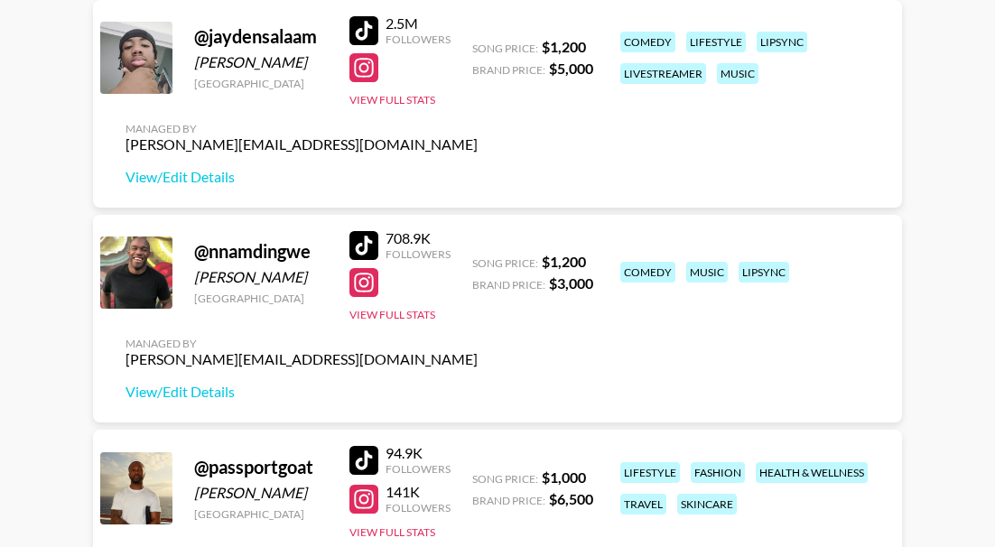
click at [370, 238] on div at bounding box center [363, 245] width 29 height 29
click at [366, 287] on div at bounding box center [363, 282] width 29 height 29
click at [207, 394] on link "View/Edit Details" at bounding box center [301, 392] width 352 height 18
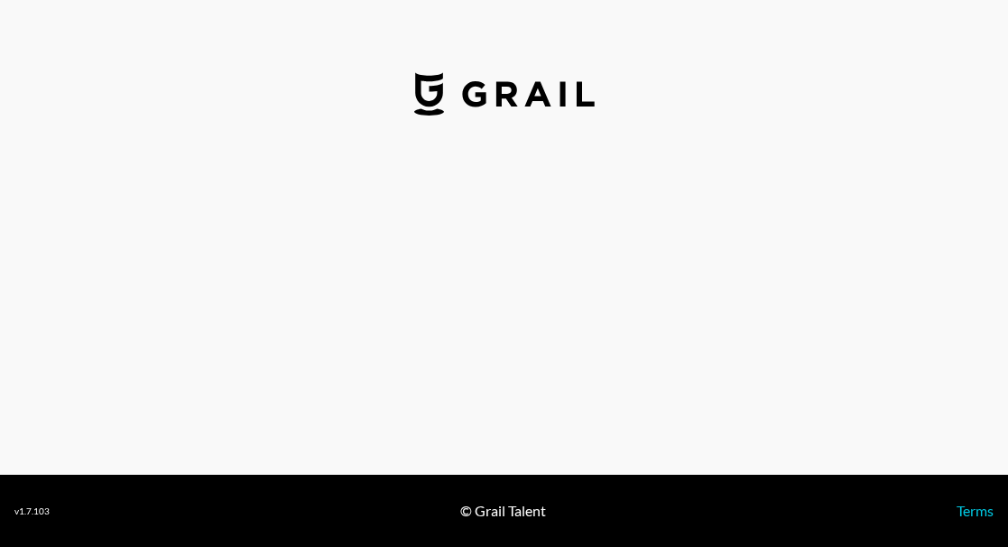
select select "USD"
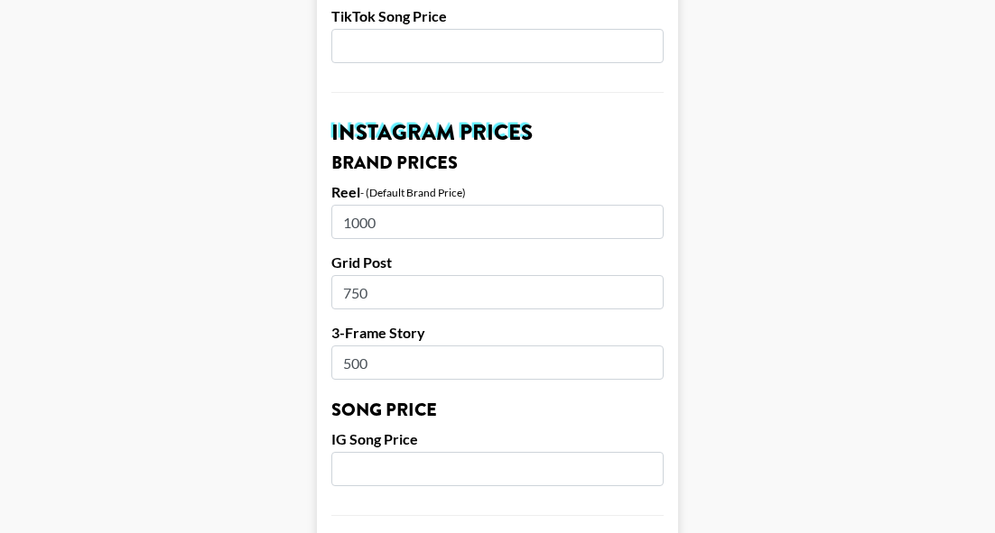
scroll to position [812, 0]
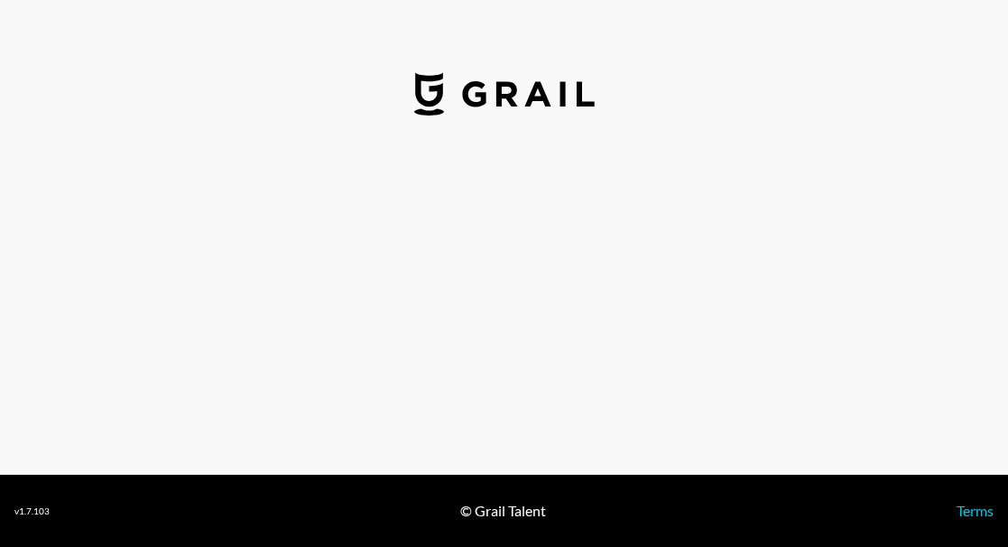
select select "USD"
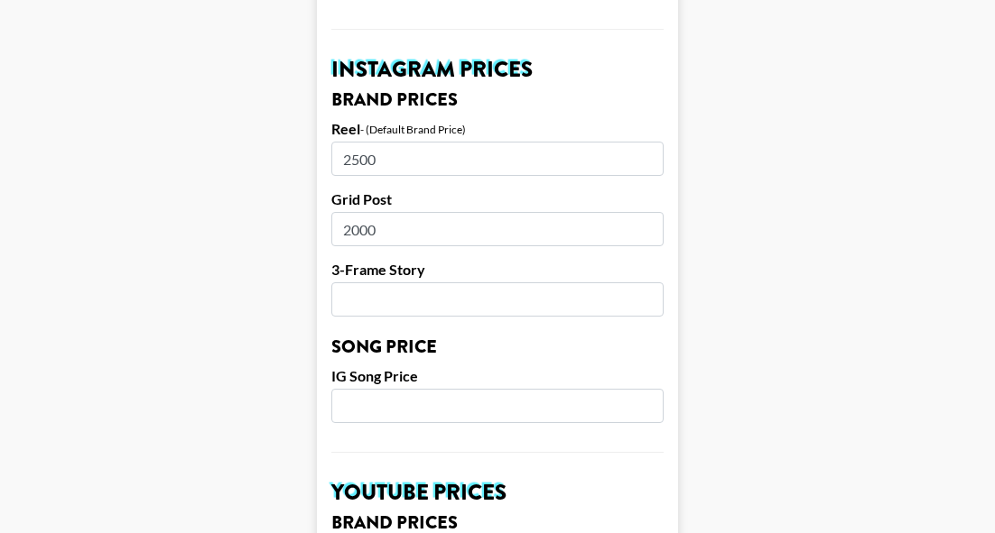
scroll to position [903, 0]
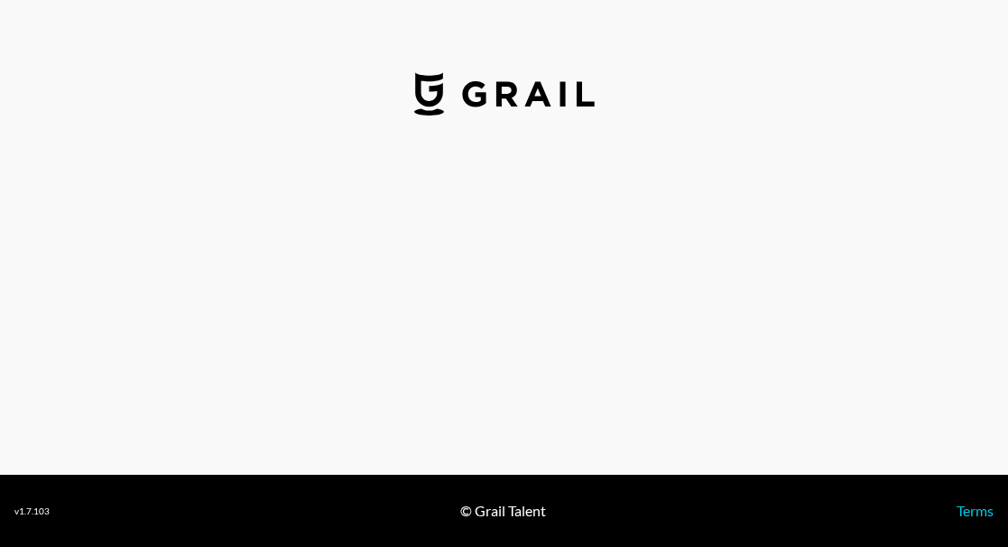
select select "USD"
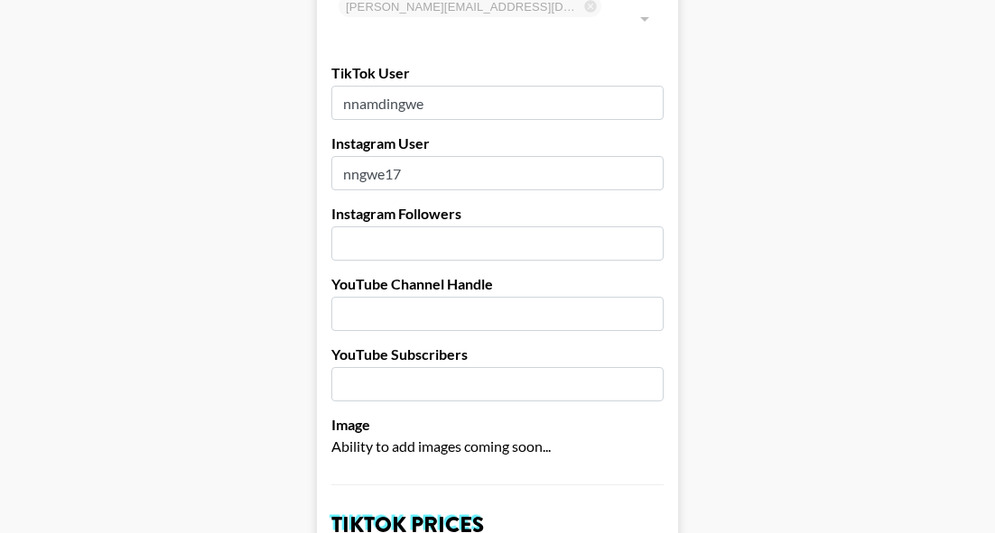
scroll to position [181, 0]
click at [413, 235] on input "number" at bounding box center [497, 244] width 332 height 34
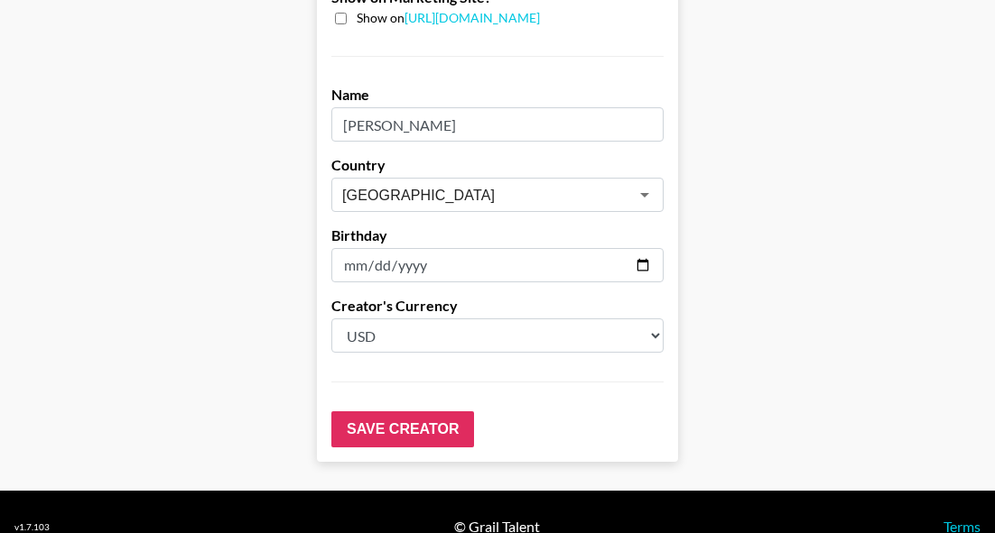
scroll to position [1915, 0]
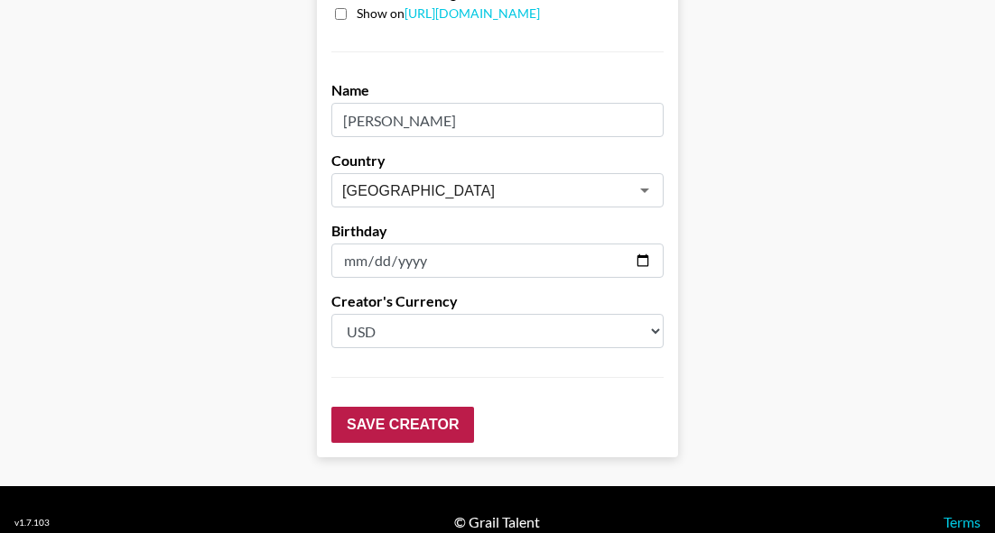
type input "181000"
click at [439, 407] on input "Save Creator" at bounding box center [402, 425] width 143 height 36
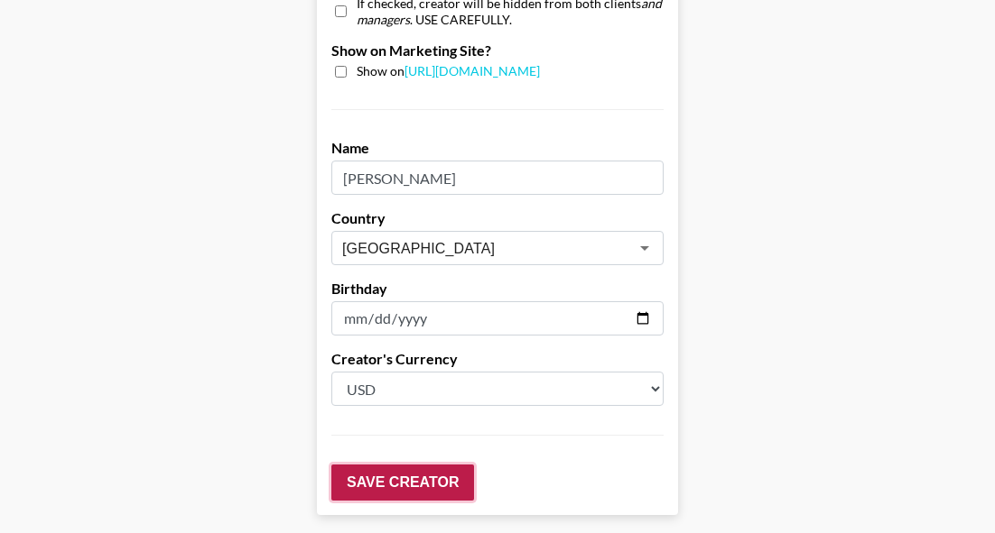
scroll to position [1973, 0]
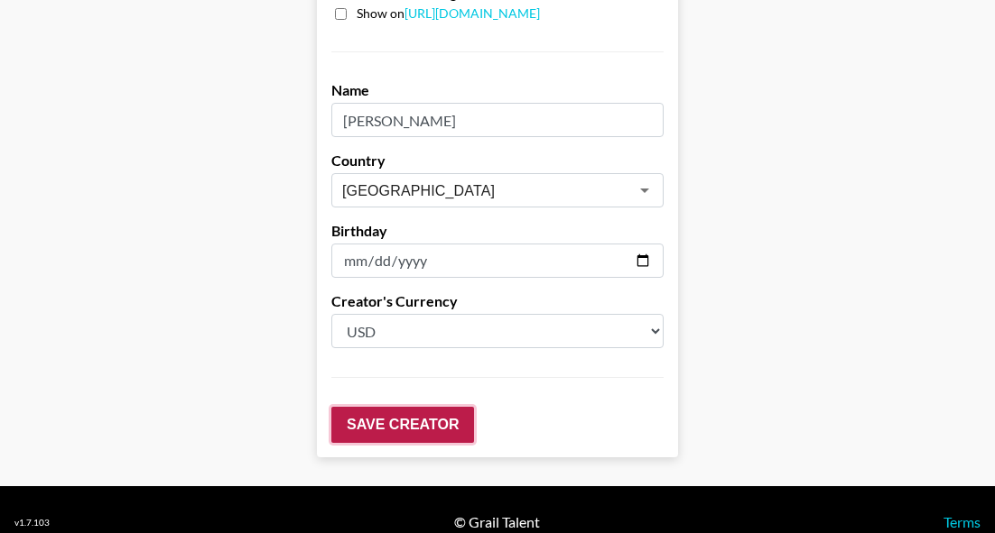
click at [439, 407] on input "Save Creator" at bounding box center [402, 425] width 143 height 36
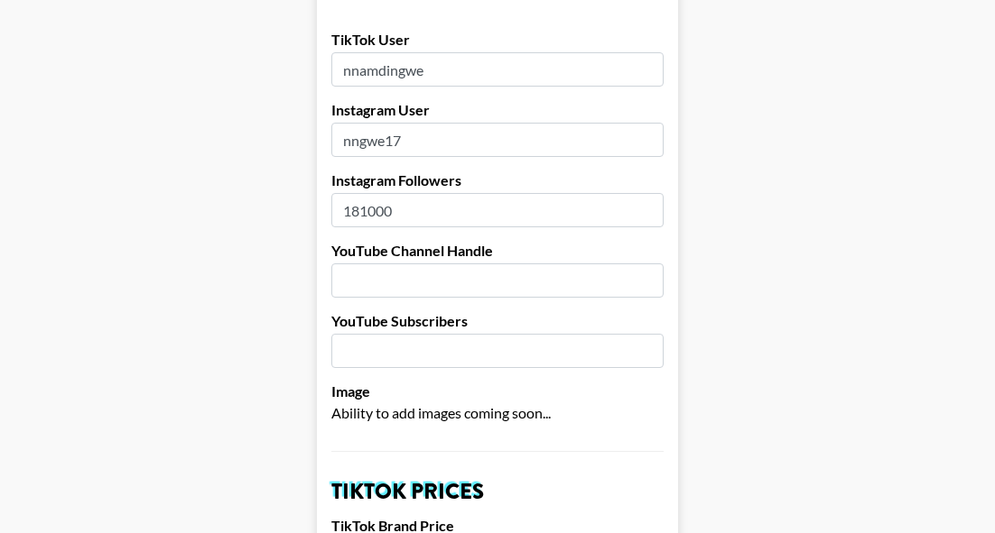
scroll to position [282, 0]
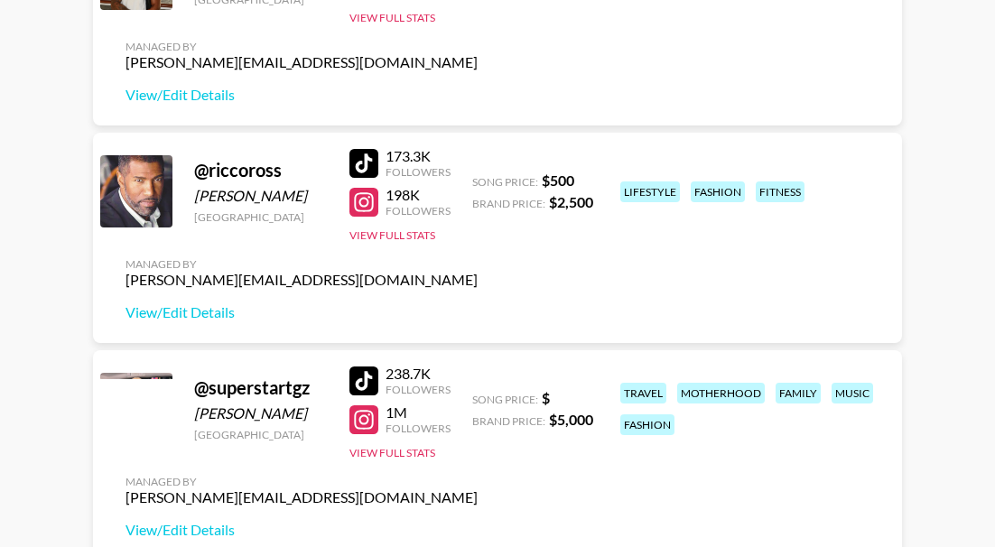
scroll to position [1376, 0]
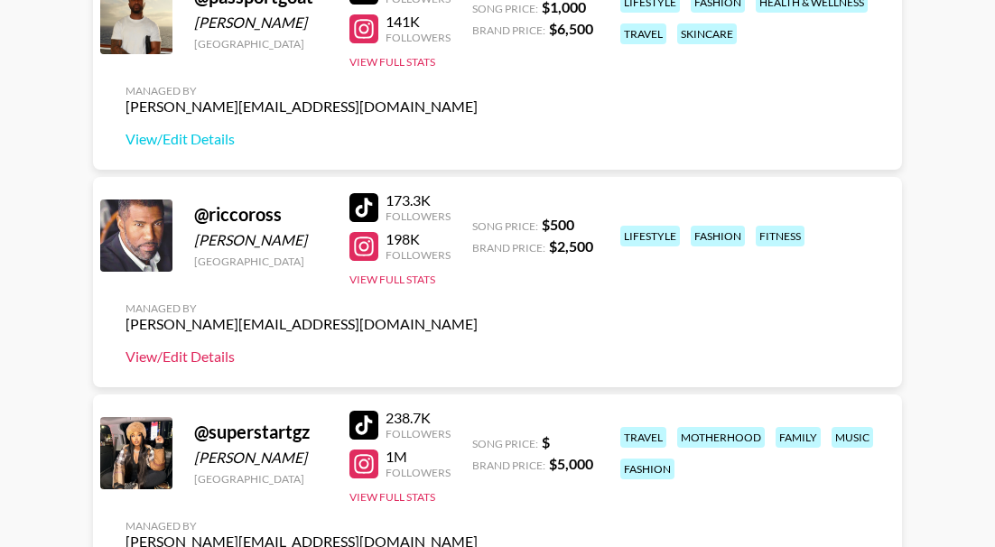
click at [182, 362] on link "View/Edit Details" at bounding box center [301, 357] width 352 height 18
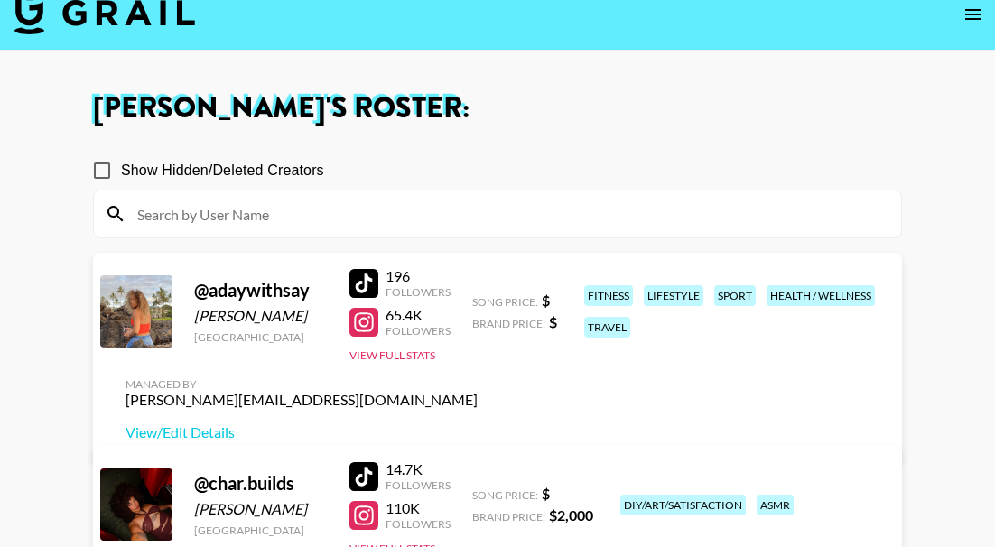
scroll to position [0, 0]
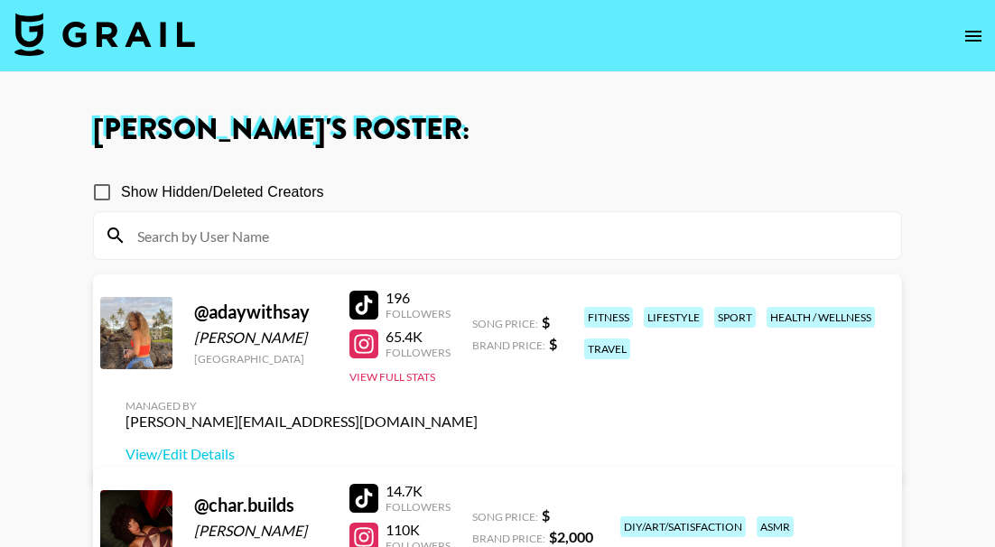
click at [364, 358] on div at bounding box center [363, 343] width 29 height 29
click at [478, 445] on link "View/Edit Details" at bounding box center [301, 454] width 352 height 18
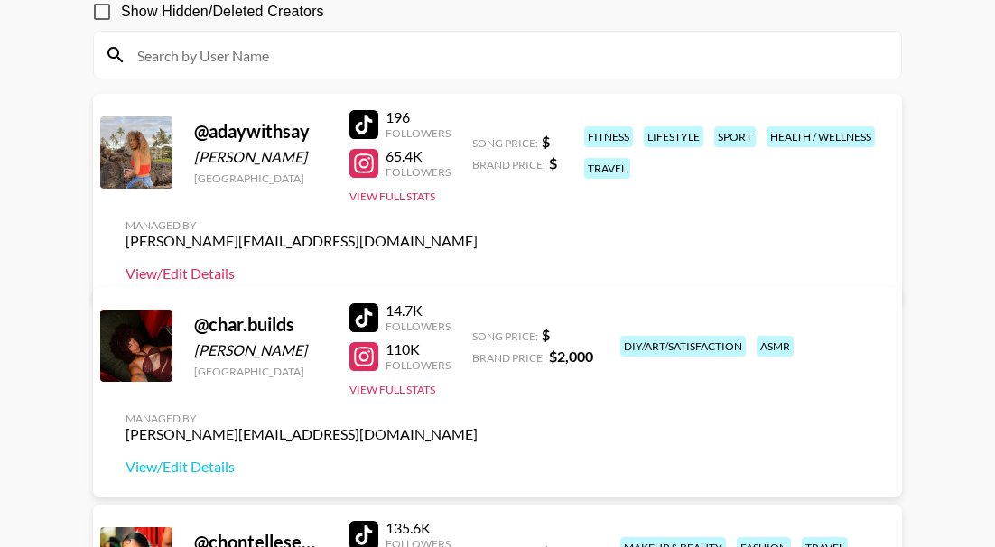
scroll to position [271, 0]
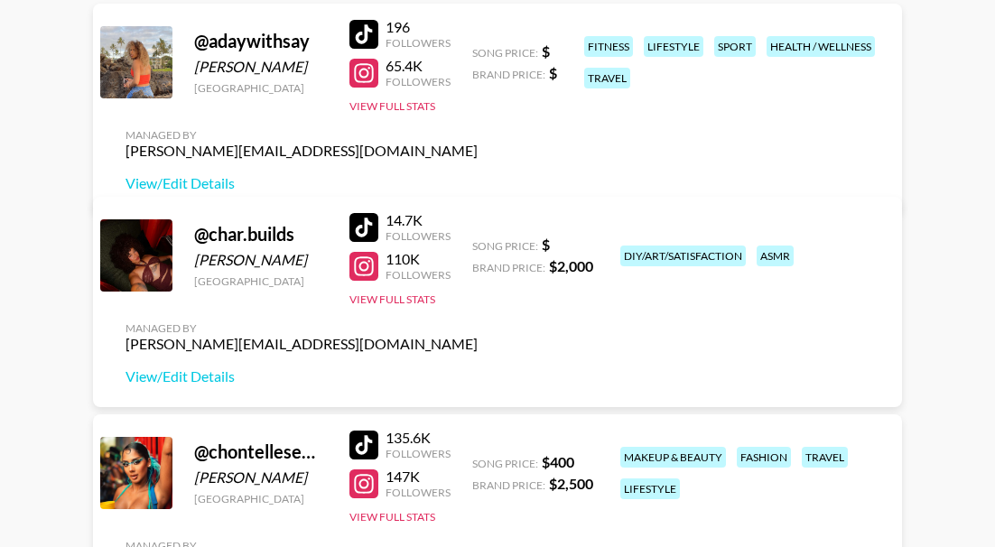
click at [366, 275] on div at bounding box center [363, 266] width 29 height 29
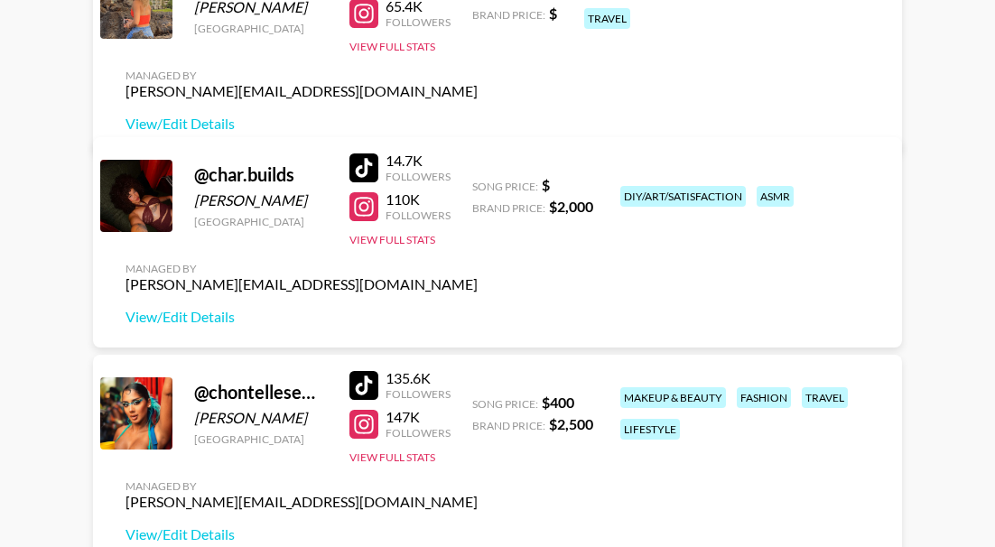
scroll to position [361, 0]
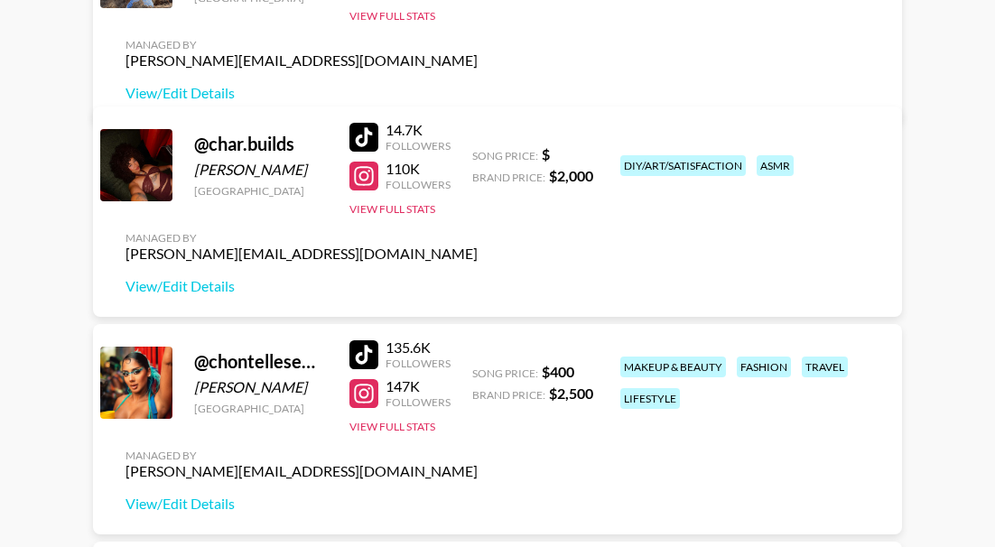
click at [365, 392] on div at bounding box center [363, 393] width 29 height 29
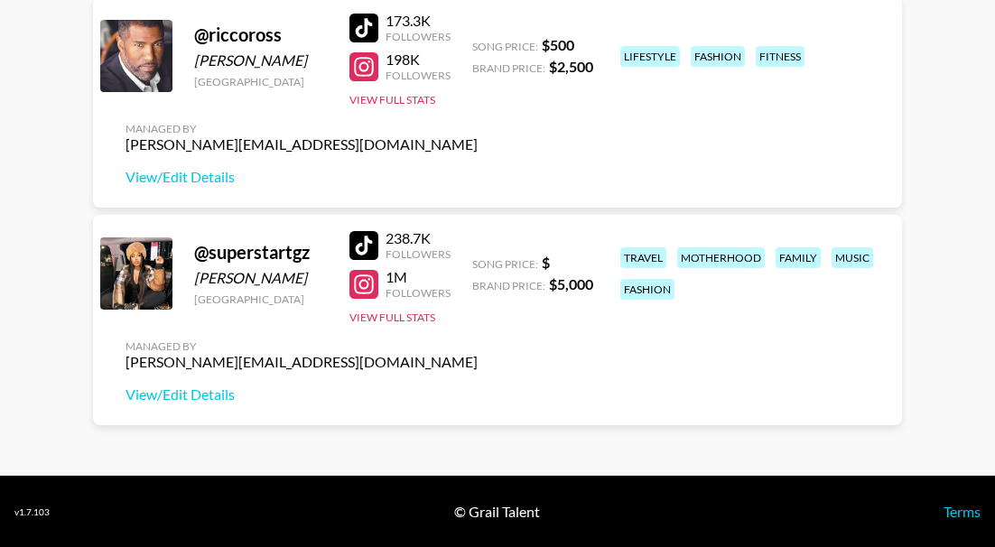
scroll to position [1556, 0]
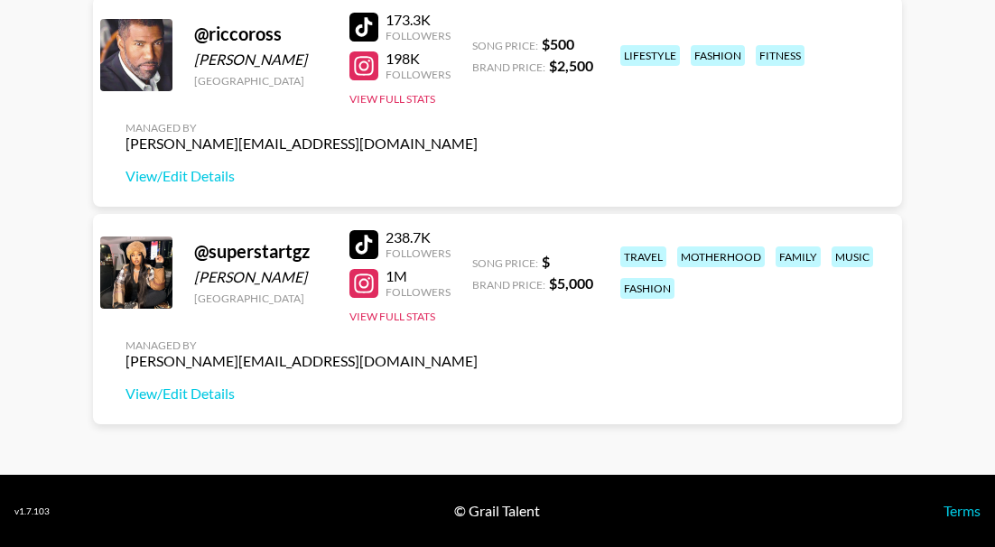
click at [358, 288] on div at bounding box center [363, 283] width 29 height 29
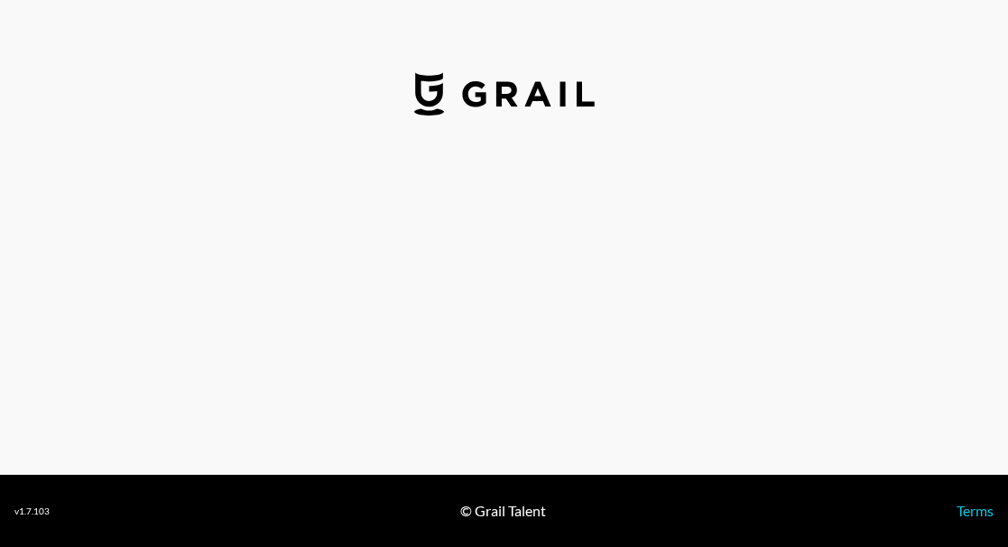
select select "USD"
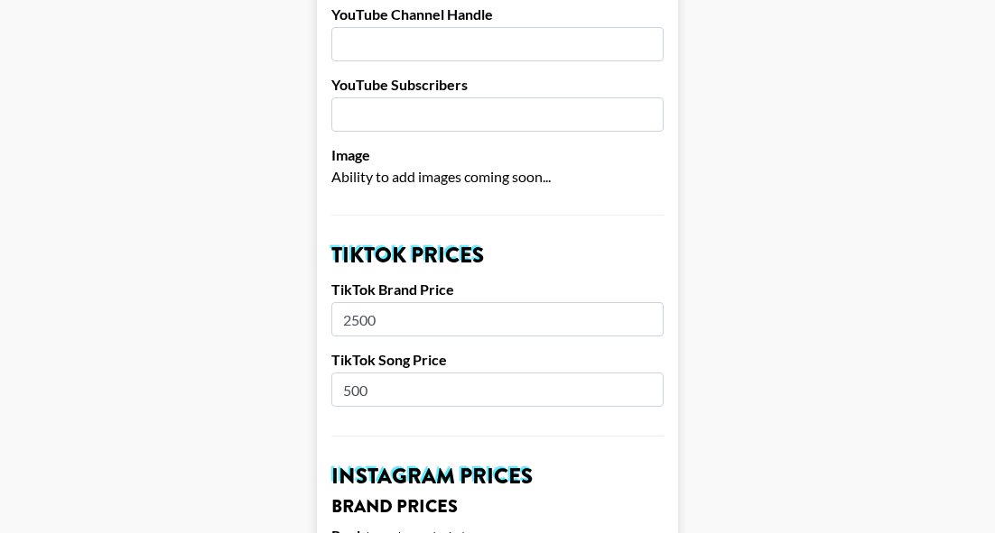
scroll to position [361, 0]
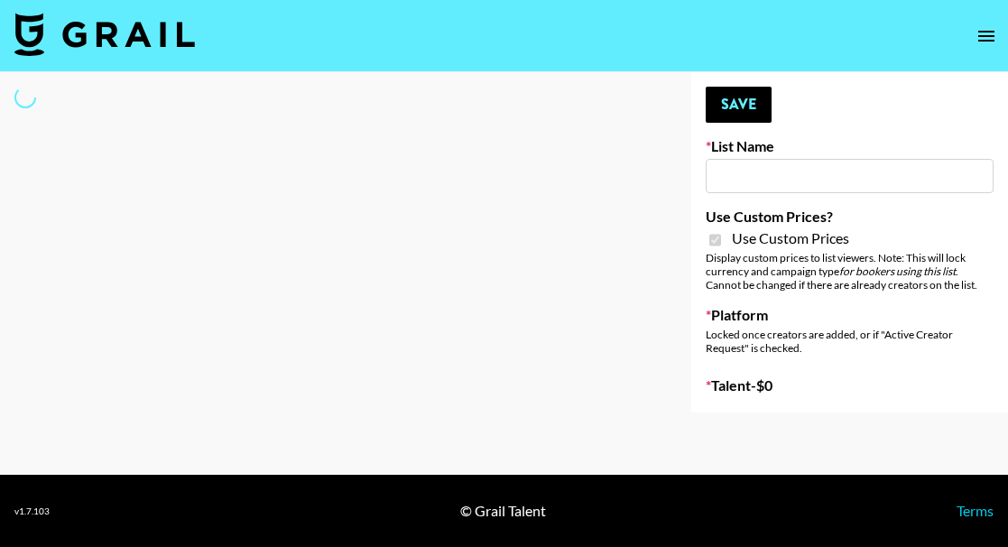
select select "Song"
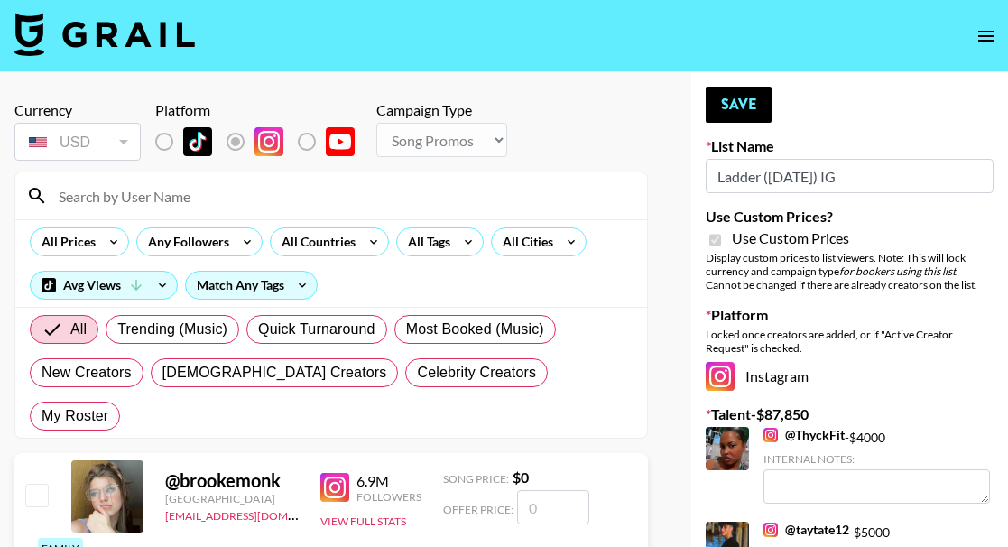
type input "Ladder (23rd Sept) IG"
checkbox input "true"
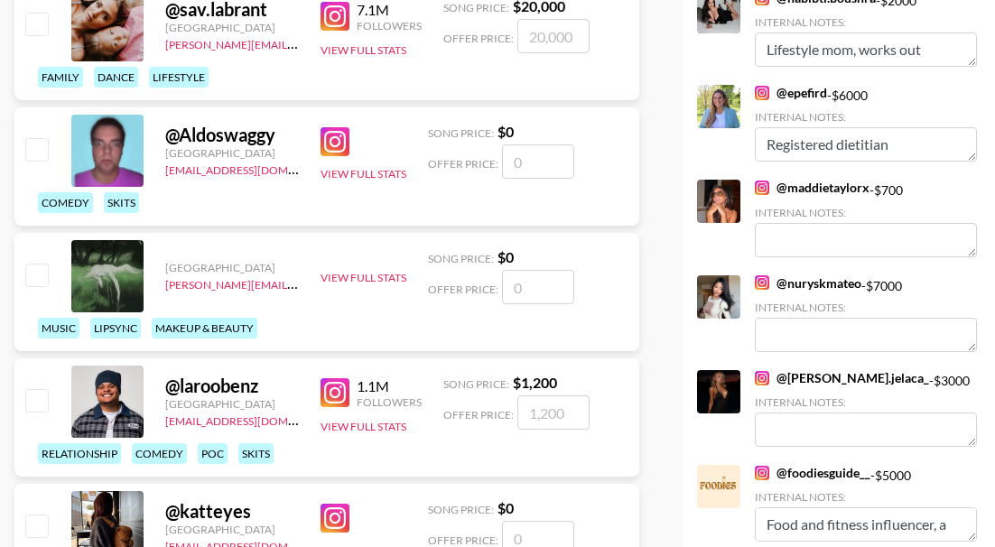
scroll to position [993, 0]
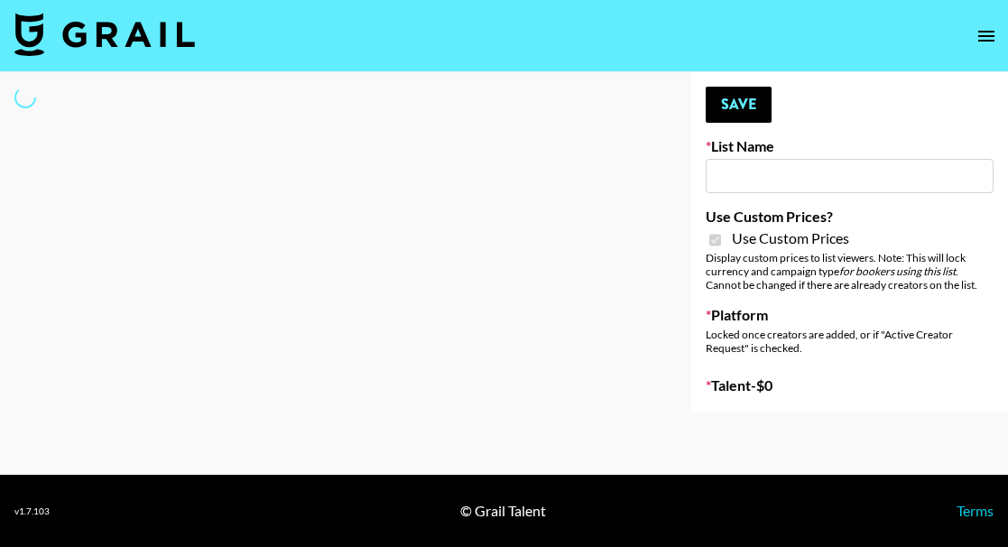
type input "Ladder ([DATE]) IG"
checkbox input "true"
select select "Song"
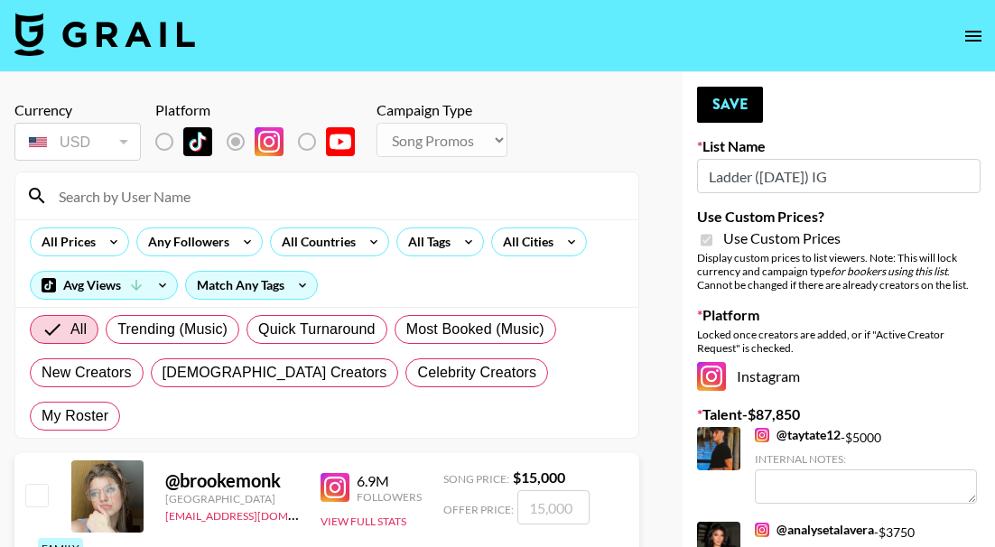
click at [171, 189] on input at bounding box center [338, 195] width 580 height 29
paste input "[PERSON_NAME]"
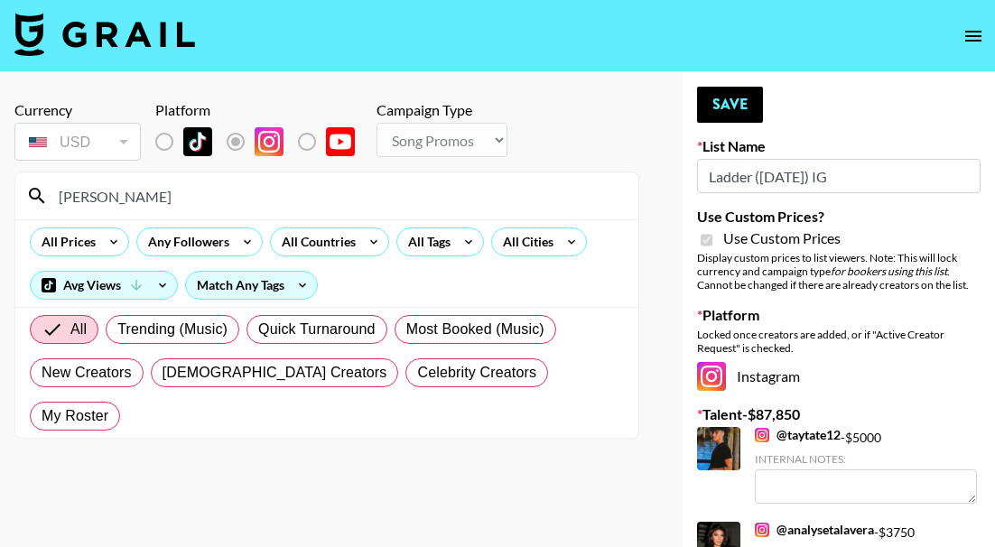
drag, startPoint x: 197, startPoint y: 206, endPoint x: -2, endPoint y: 195, distance: 198.9
paste input "saysayhawk_"
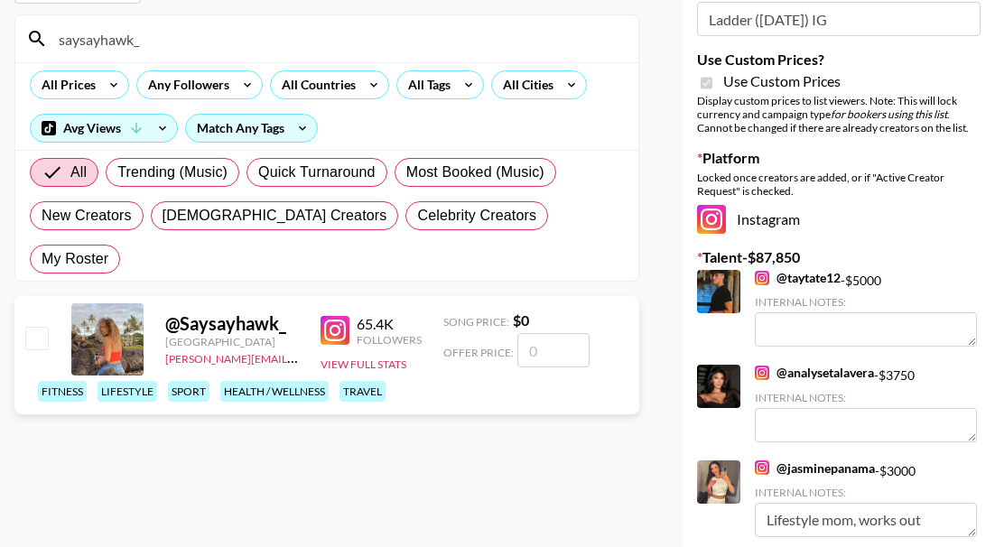
scroll to position [181, 0]
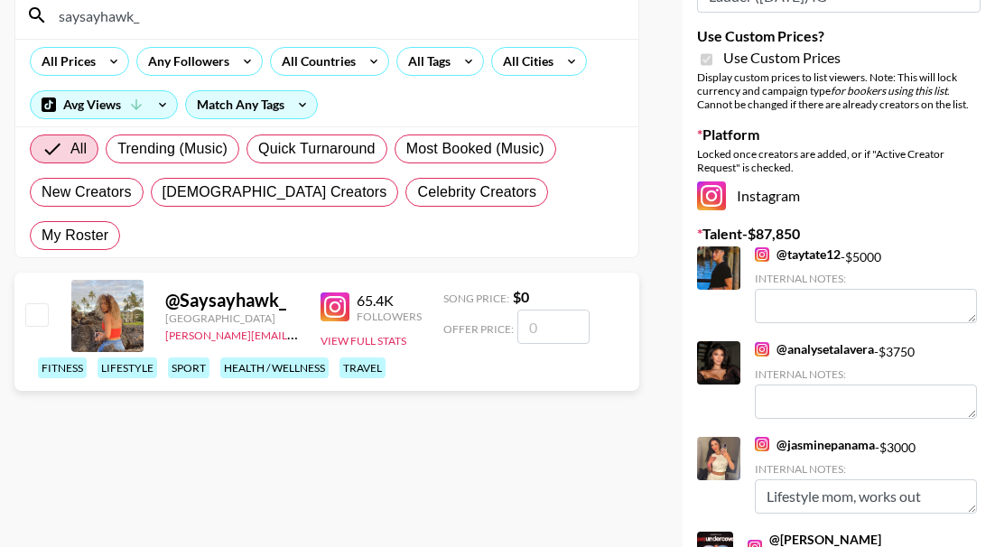
type input "saysayhawk_"
click at [524, 310] on input "number" at bounding box center [553, 327] width 72 height 34
click at [37, 303] on input "checkbox" at bounding box center [36, 314] width 22 height 22
checkbox input "false"
click at [548, 310] on input "number" at bounding box center [553, 327] width 72 height 34
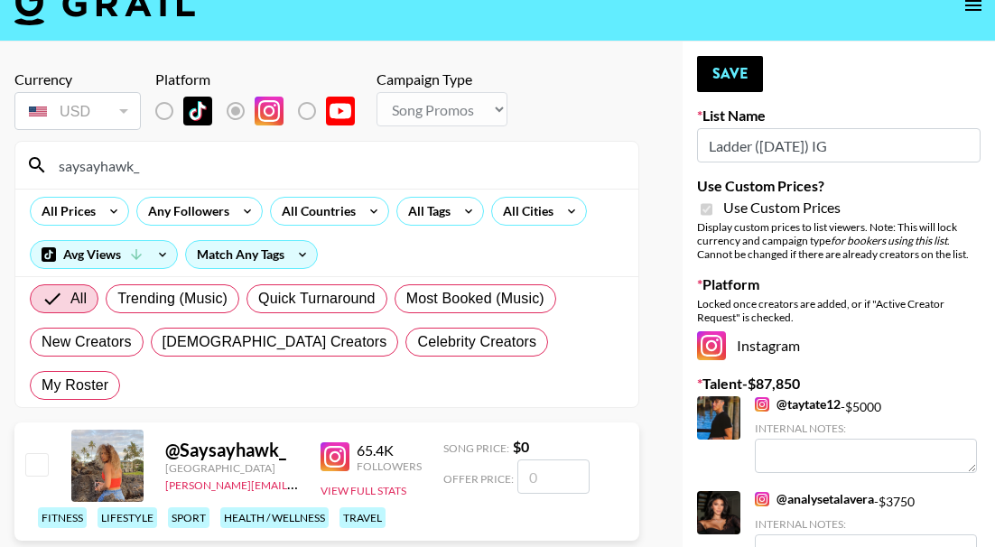
scroll to position [0, 0]
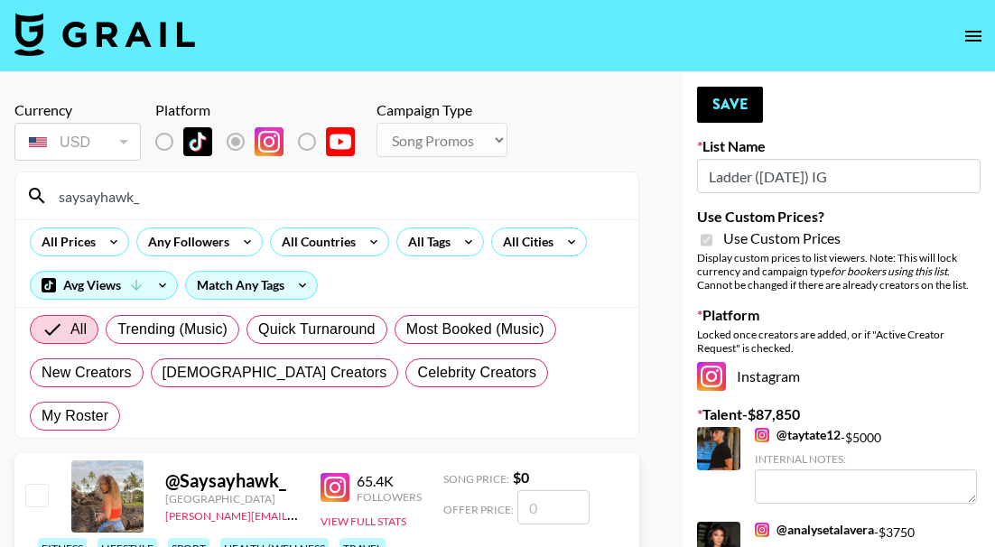
click at [533, 490] on input "number" at bounding box center [553, 507] width 72 height 34
type input "1"
checkbox input "true"
type input "1000"
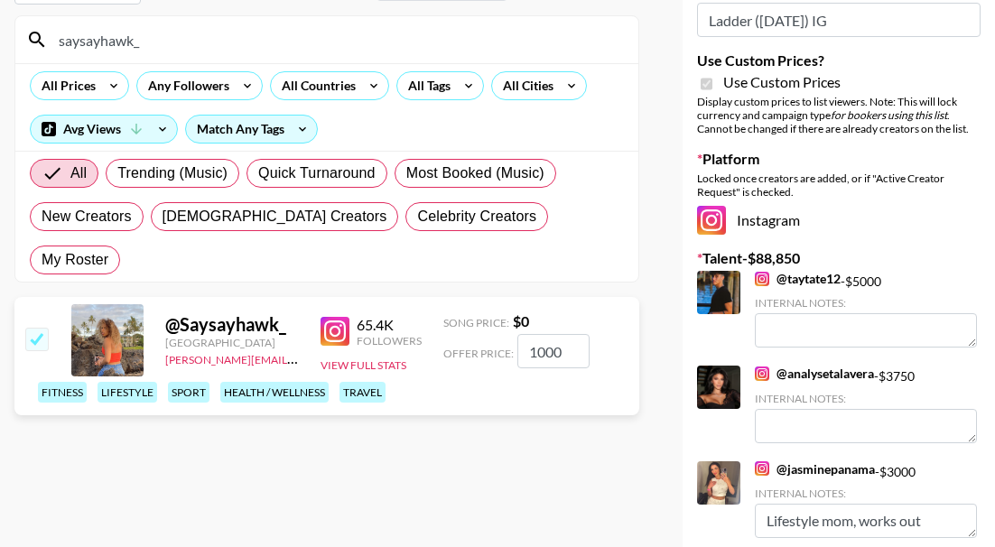
scroll to position [181, 0]
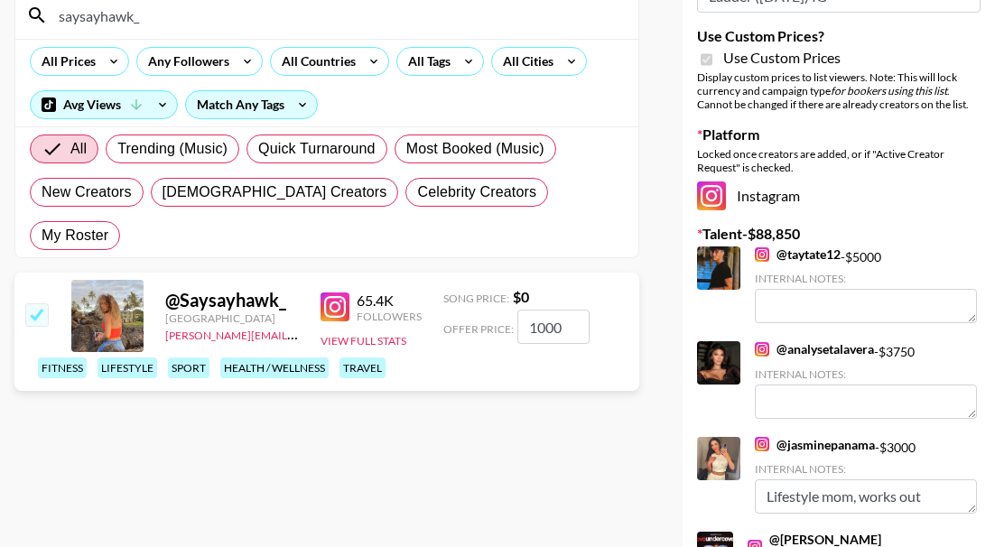
click at [36, 303] on input "checkbox" at bounding box center [36, 314] width 22 height 22
checkbox input "true"
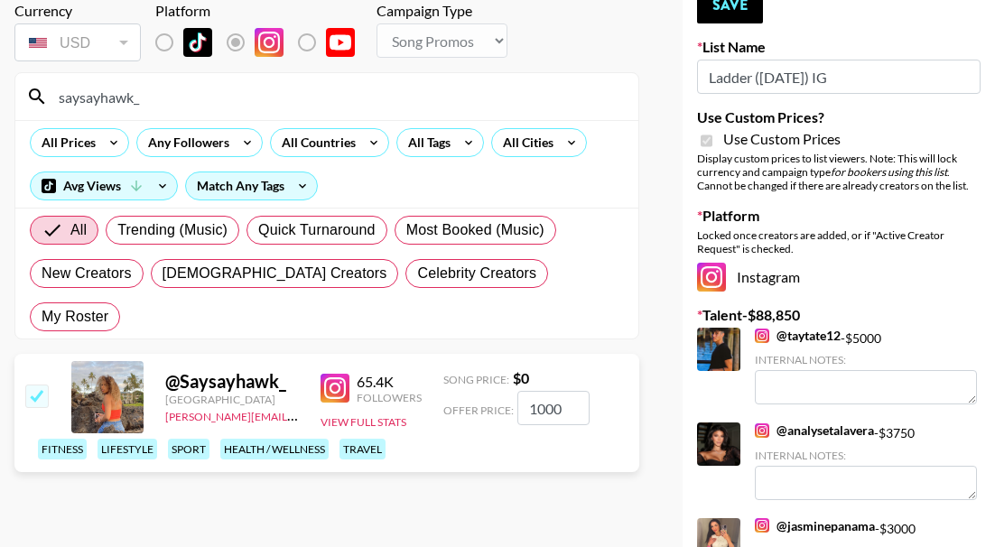
scroll to position [0, 0]
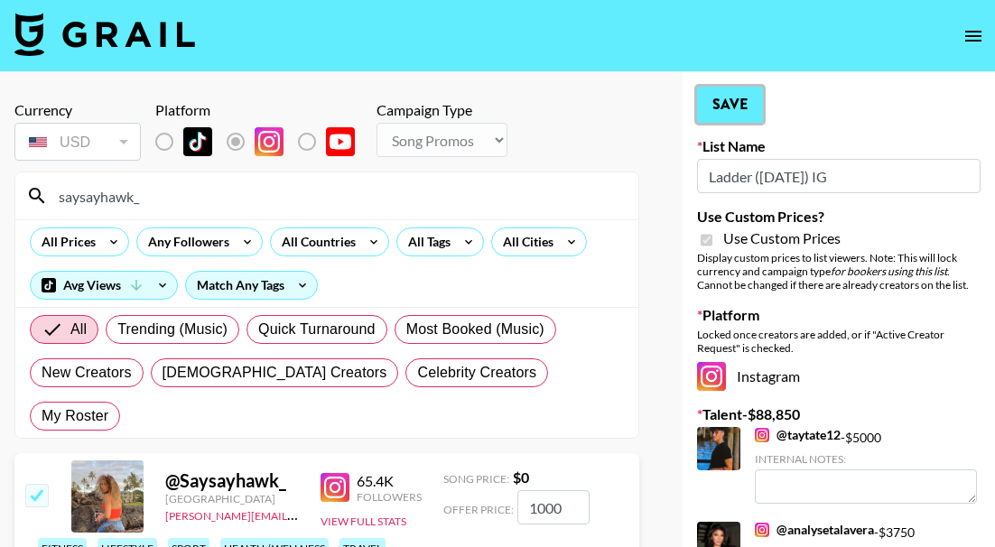
click at [722, 106] on button "Save" at bounding box center [730, 105] width 66 height 36
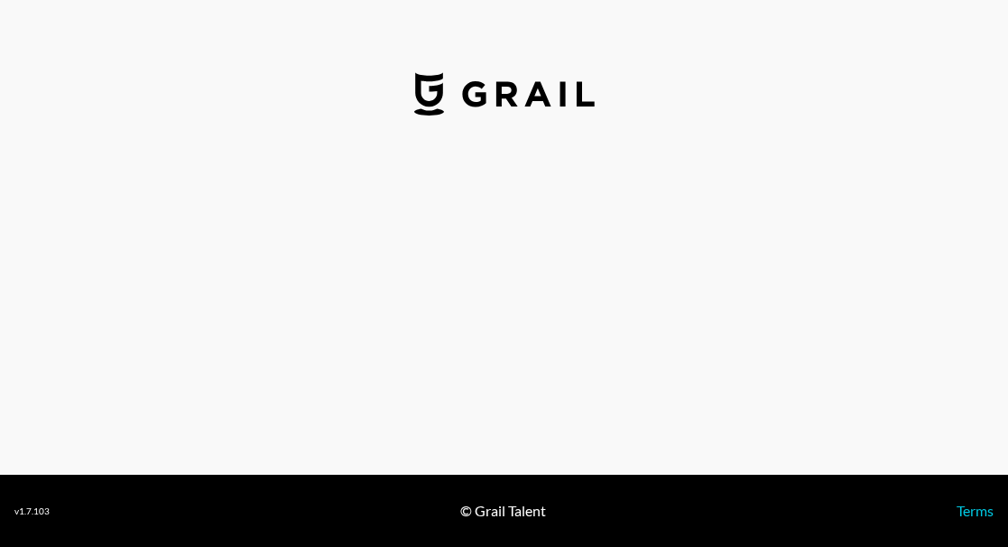
select select "USD"
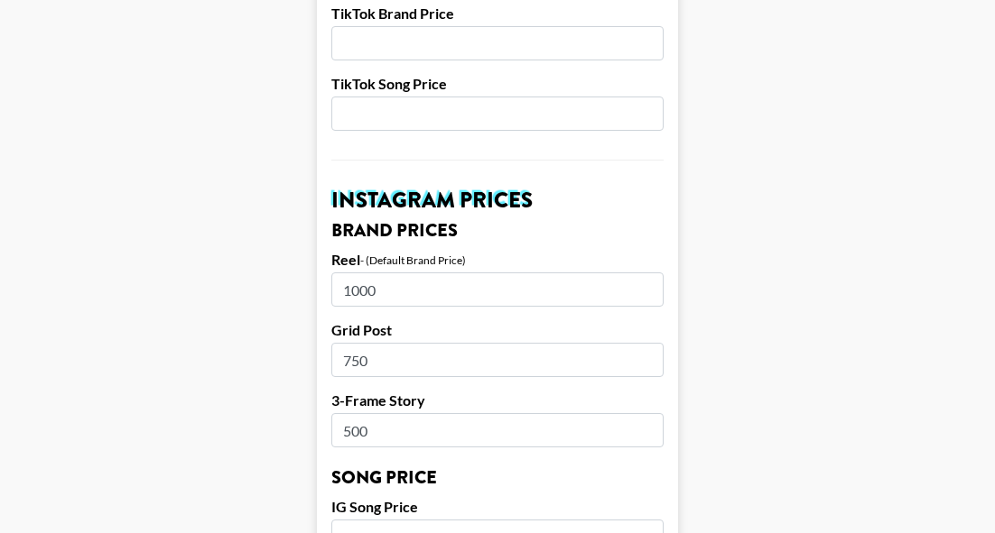
scroll to position [722, 0]
